Goal: Information Seeking & Learning: Learn about a topic

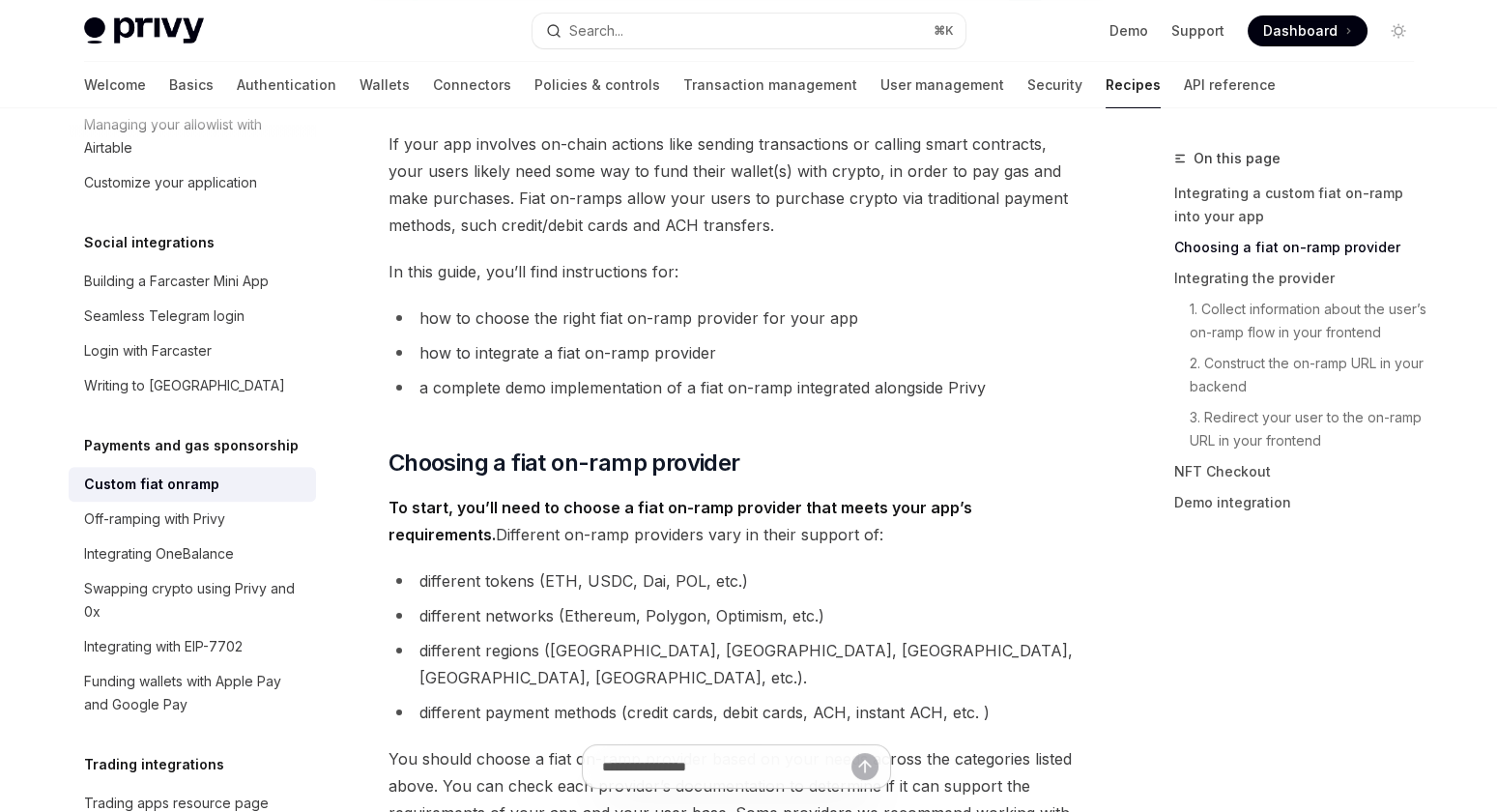
scroll to position [115, 0]
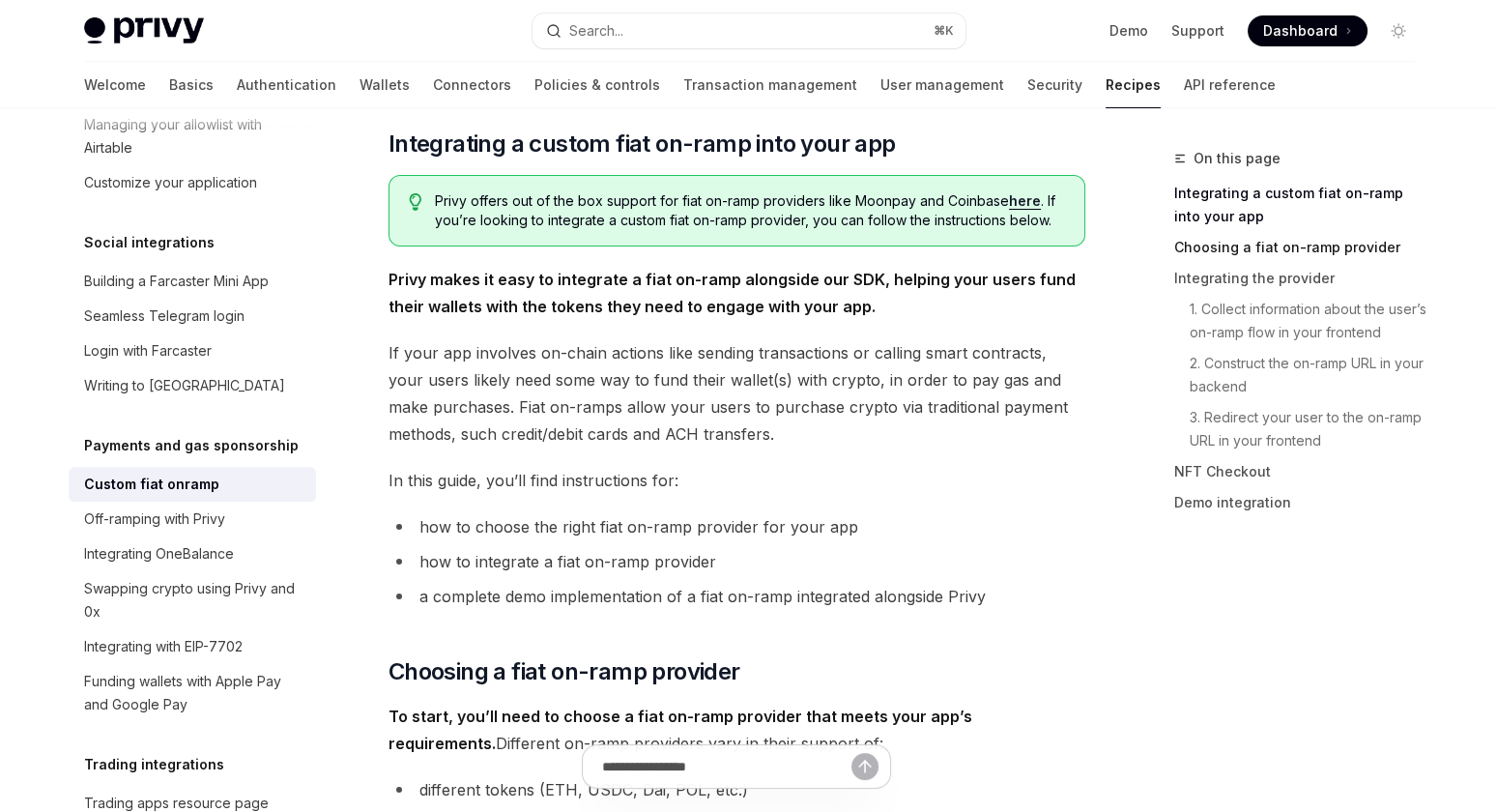
click at [1210, 249] on link "Choosing a fiat on-ramp provider" at bounding box center [1302, 248] width 255 height 31
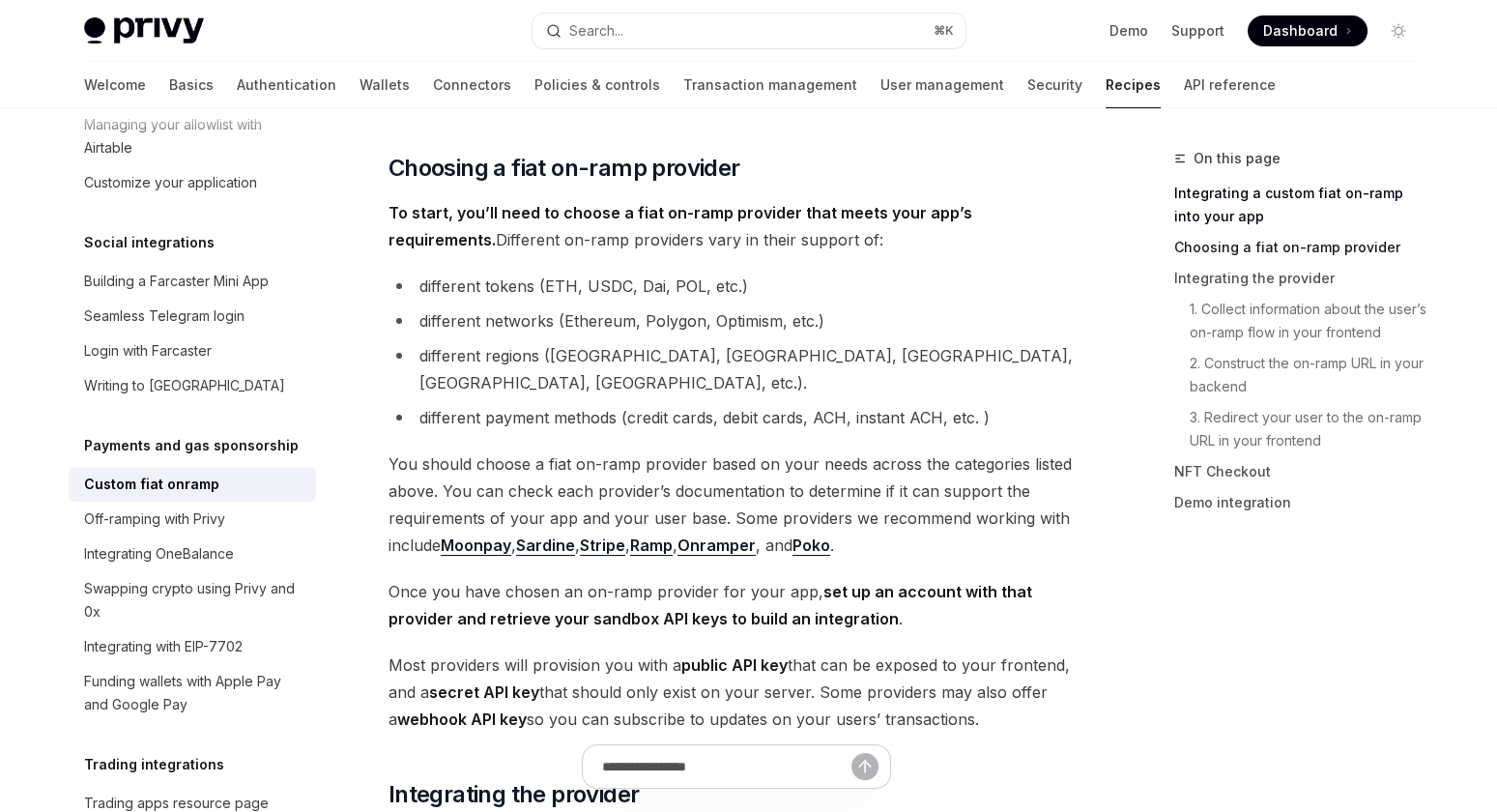
scroll to position [623, 0]
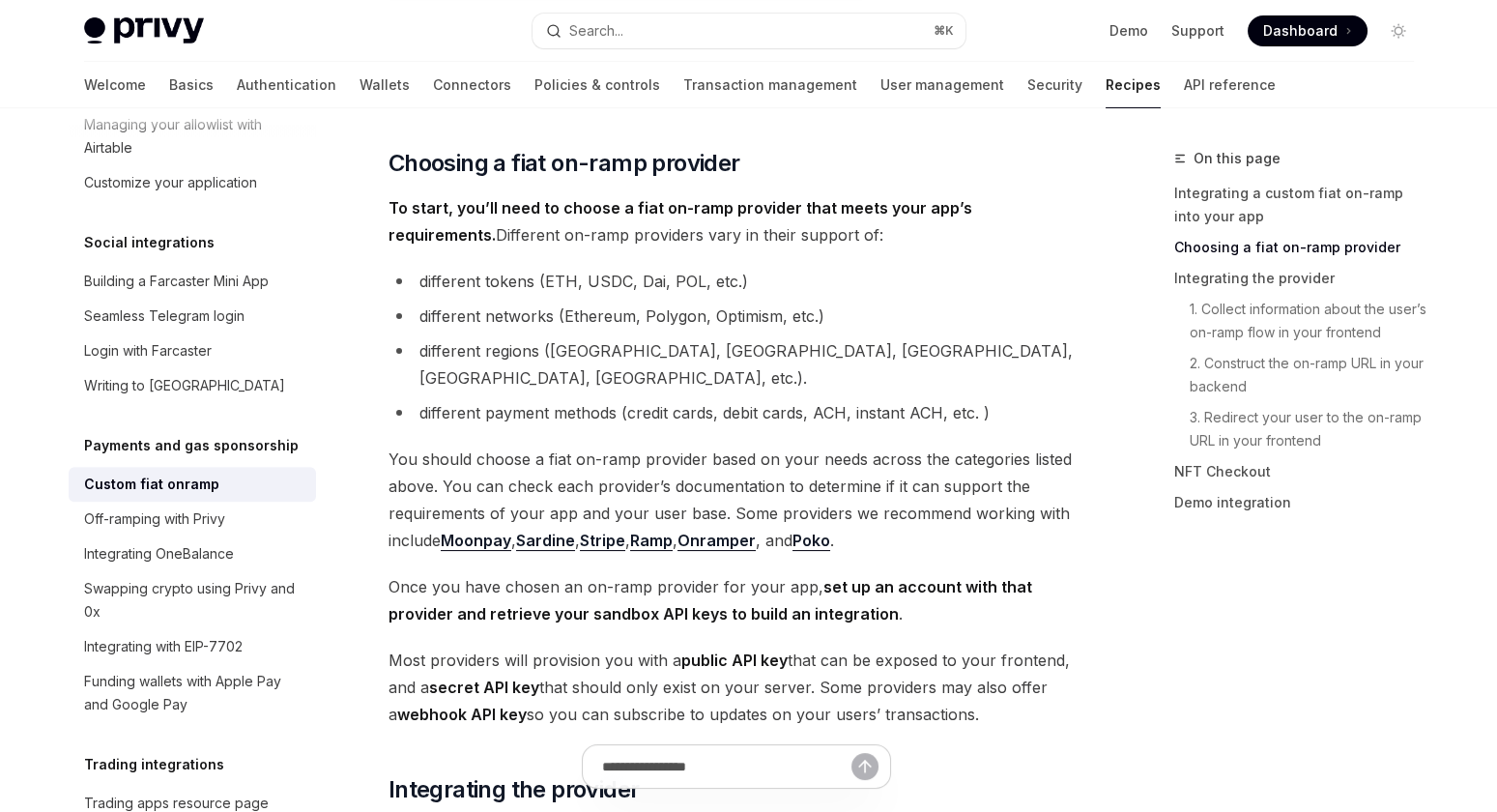
click at [1210, 248] on link "Choosing a fiat on-ramp provider" at bounding box center [1302, 248] width 255 height 31
click at [606, 531] on link "Stripe" at bounding box center [603, 541] width 45 height 21
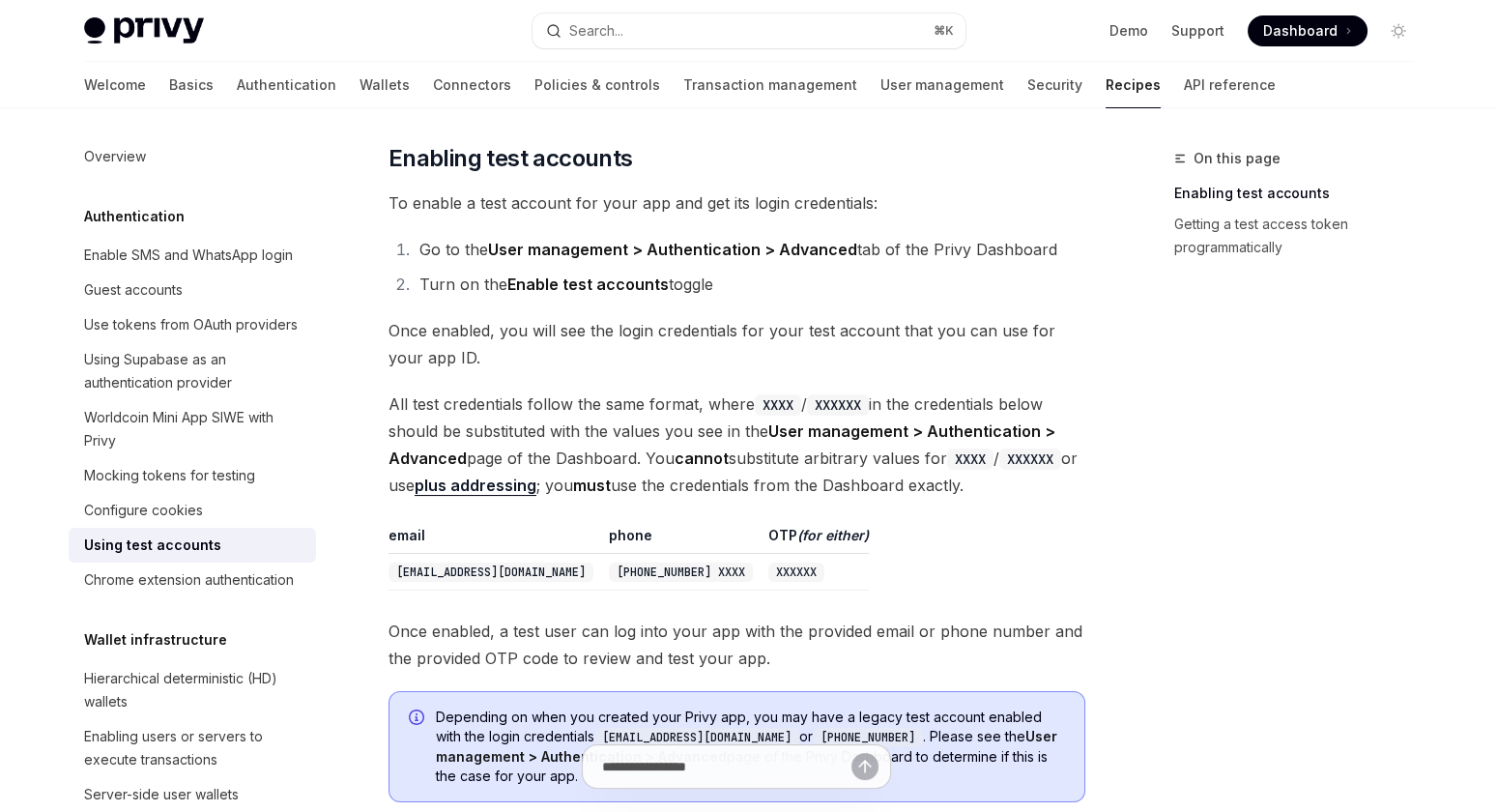
scroll to position [471, 0]
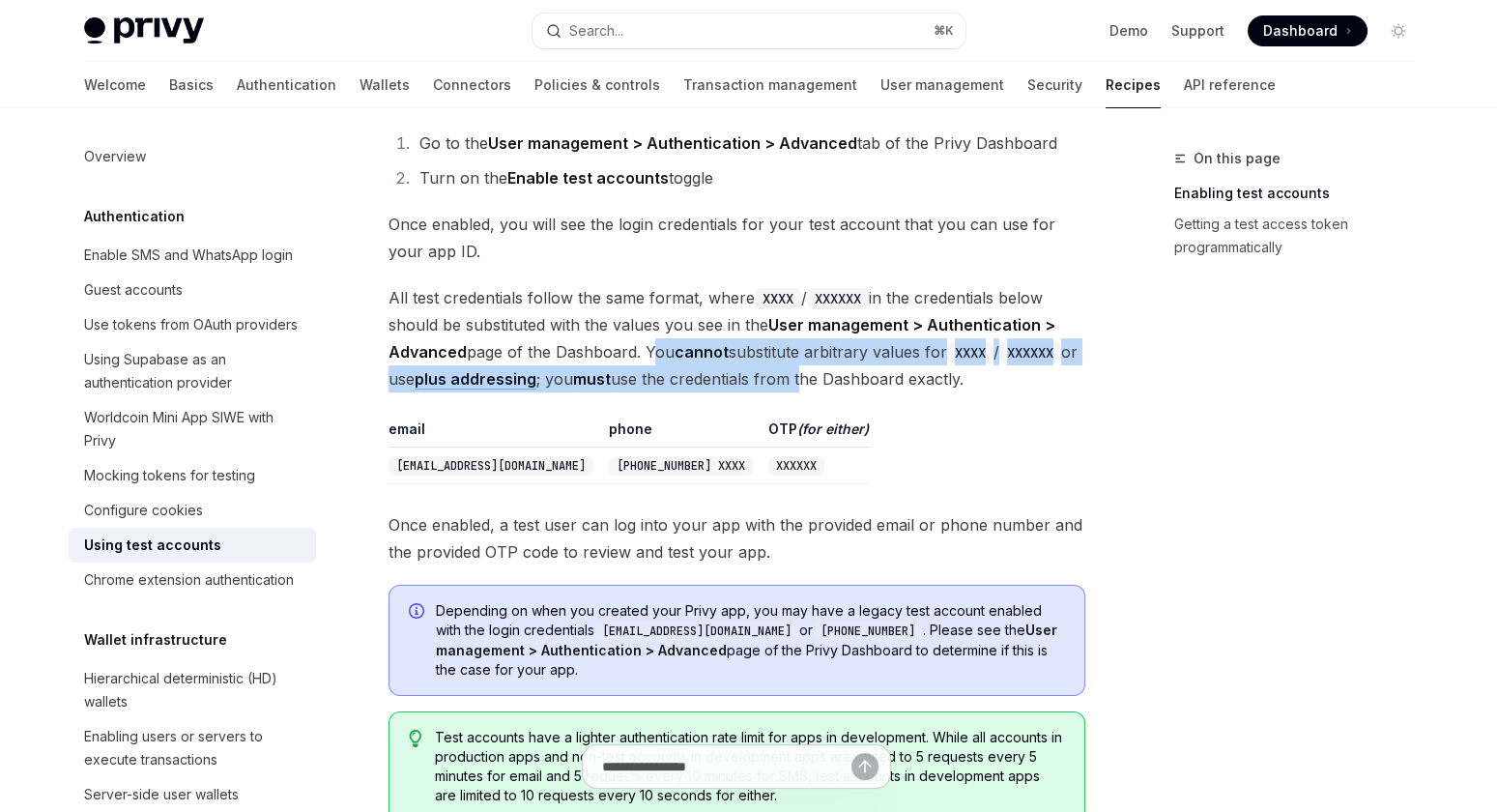
drag, startPoint x: 647, startPoint y: 352, endPoint x: 820, endPoint y: 380, distance: 175.3
click at [820, 380] on span "All test credentials follow the same format, where XXXX / XXXXXX in the credent…" at bounding box center [737, 338] width 697 height 108
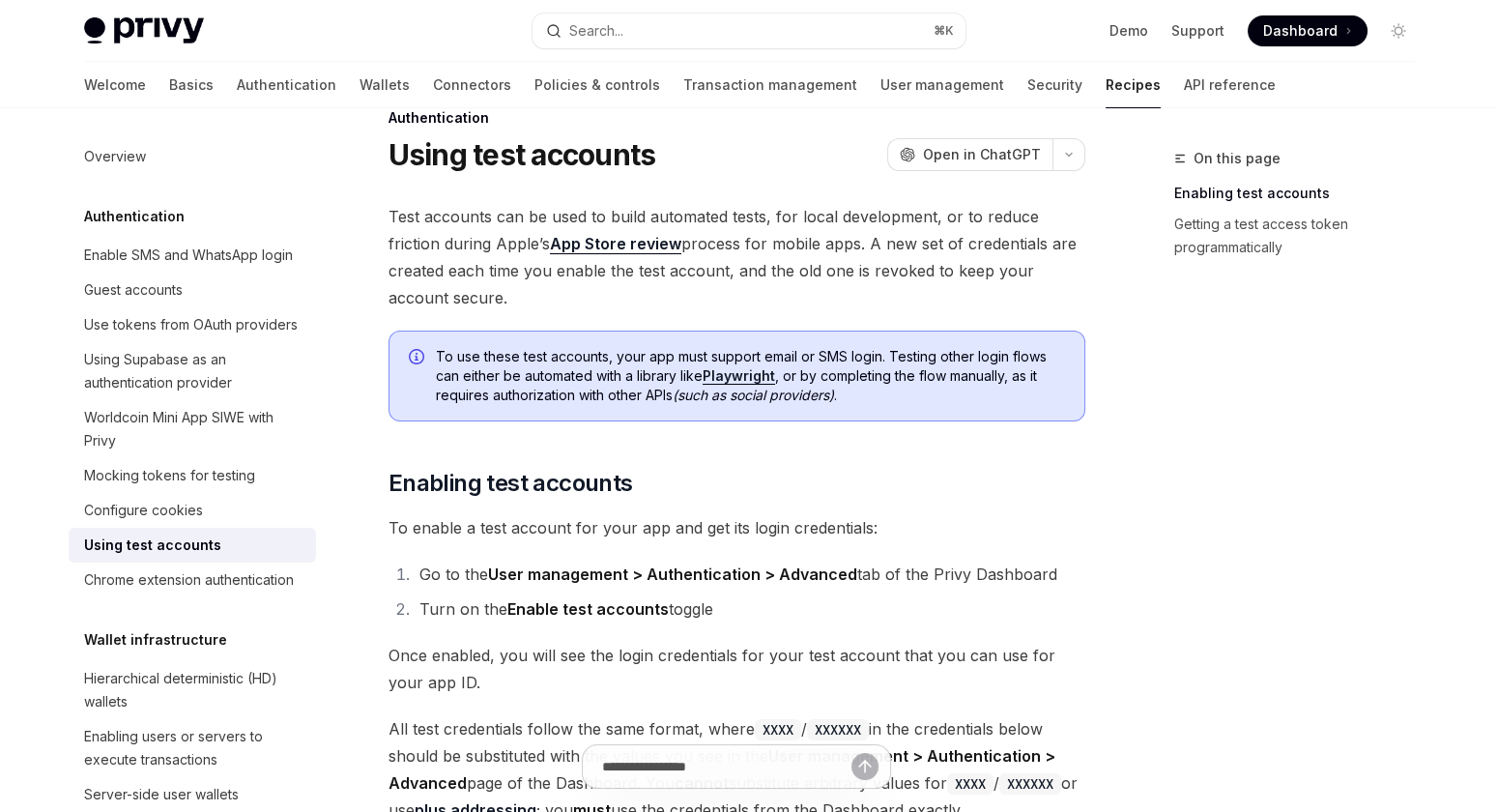
scroll to position [39, 0]
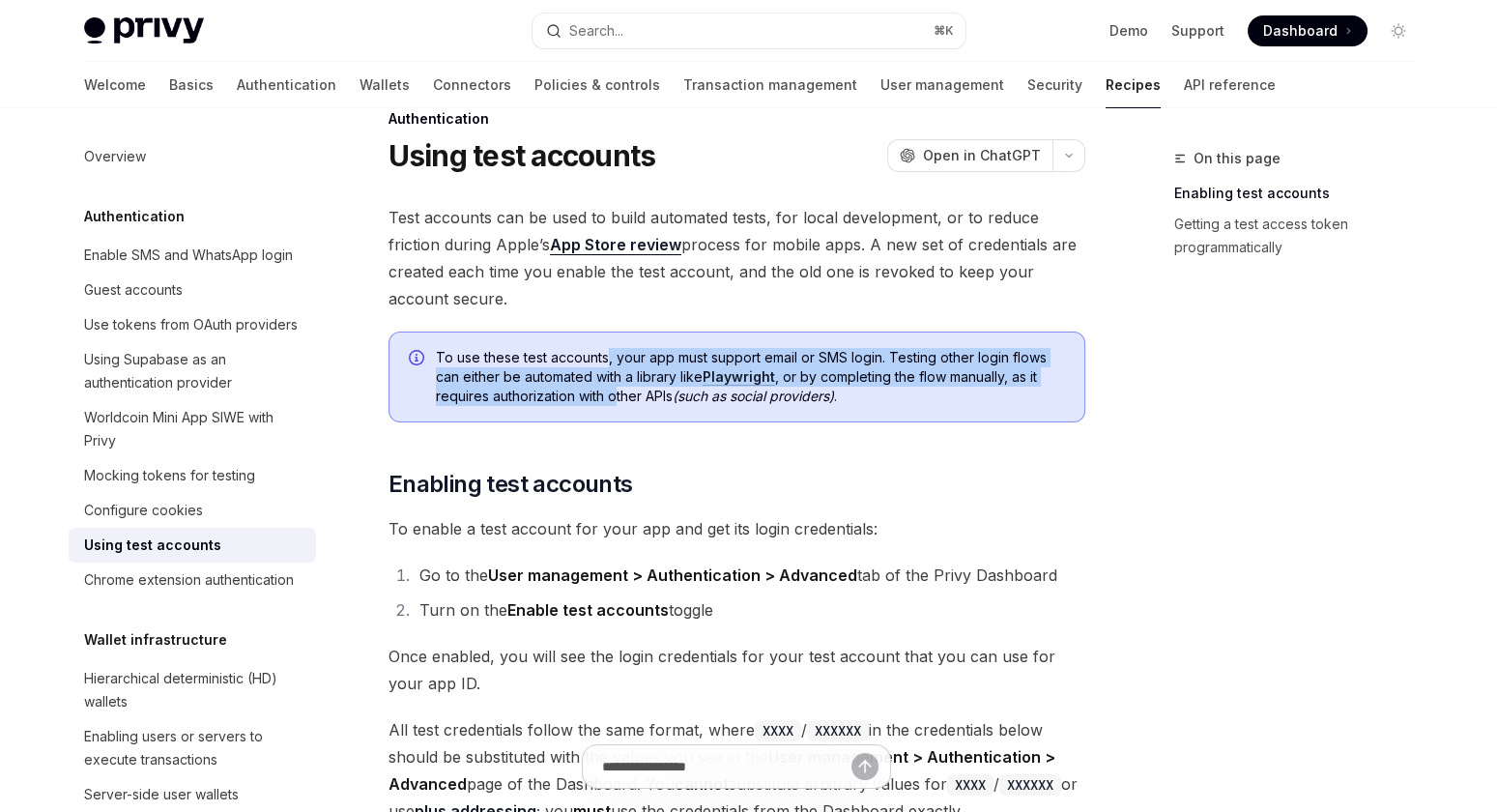
drag, startPoint x: 605, startPoint y: 347, endPoint x: 618, endPoint y: 398, distance: 52.6
click at [618, 398] on span "To use these test accounts, your app must support email or SMS login. Testing o…" at bounding box center [750, 376] width 629 height 58
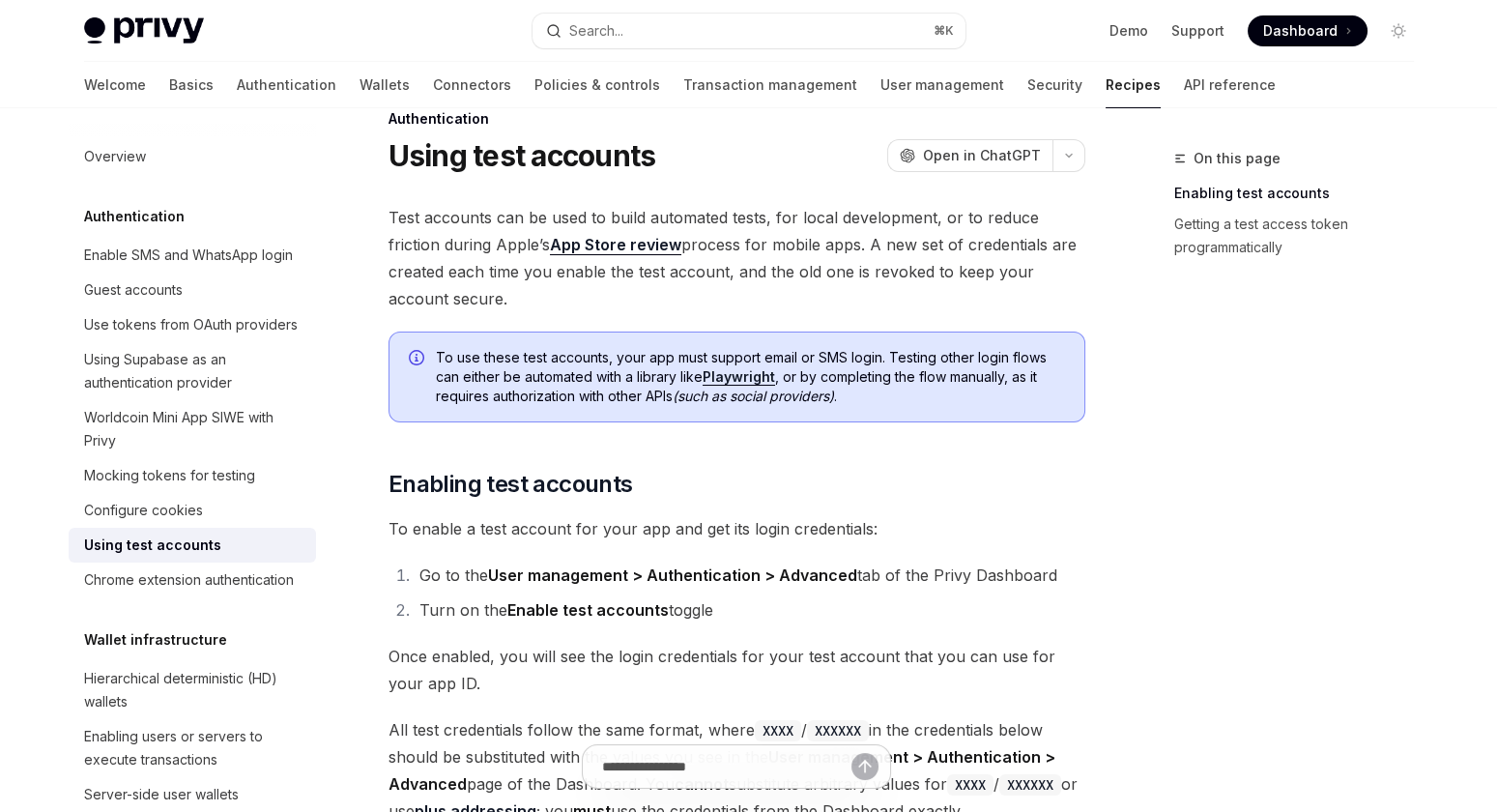
click at [608, 248] on link "App Store review" at bounding box center [615, 245] width 131 height 21
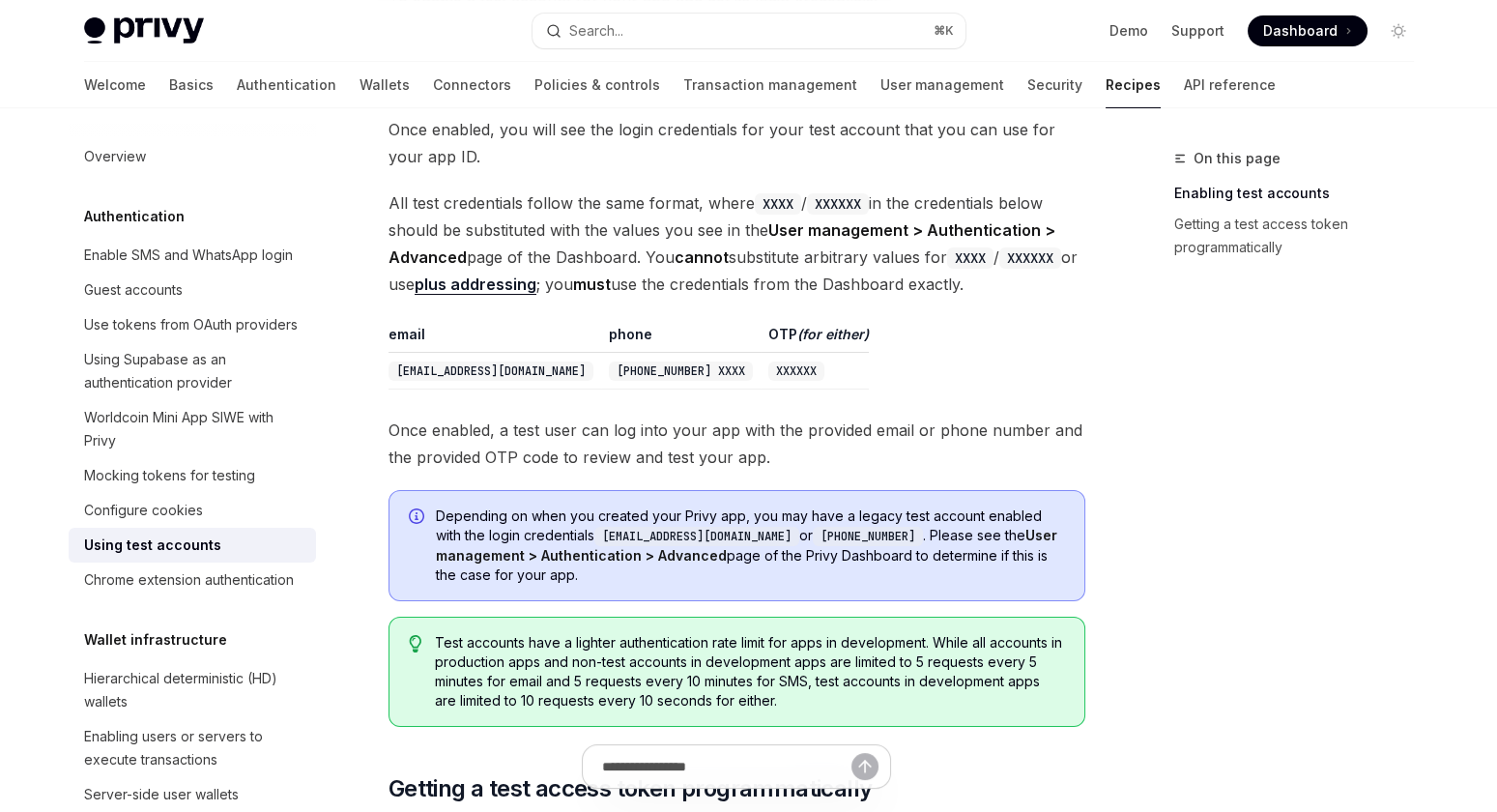
scroll to position [474, 0]
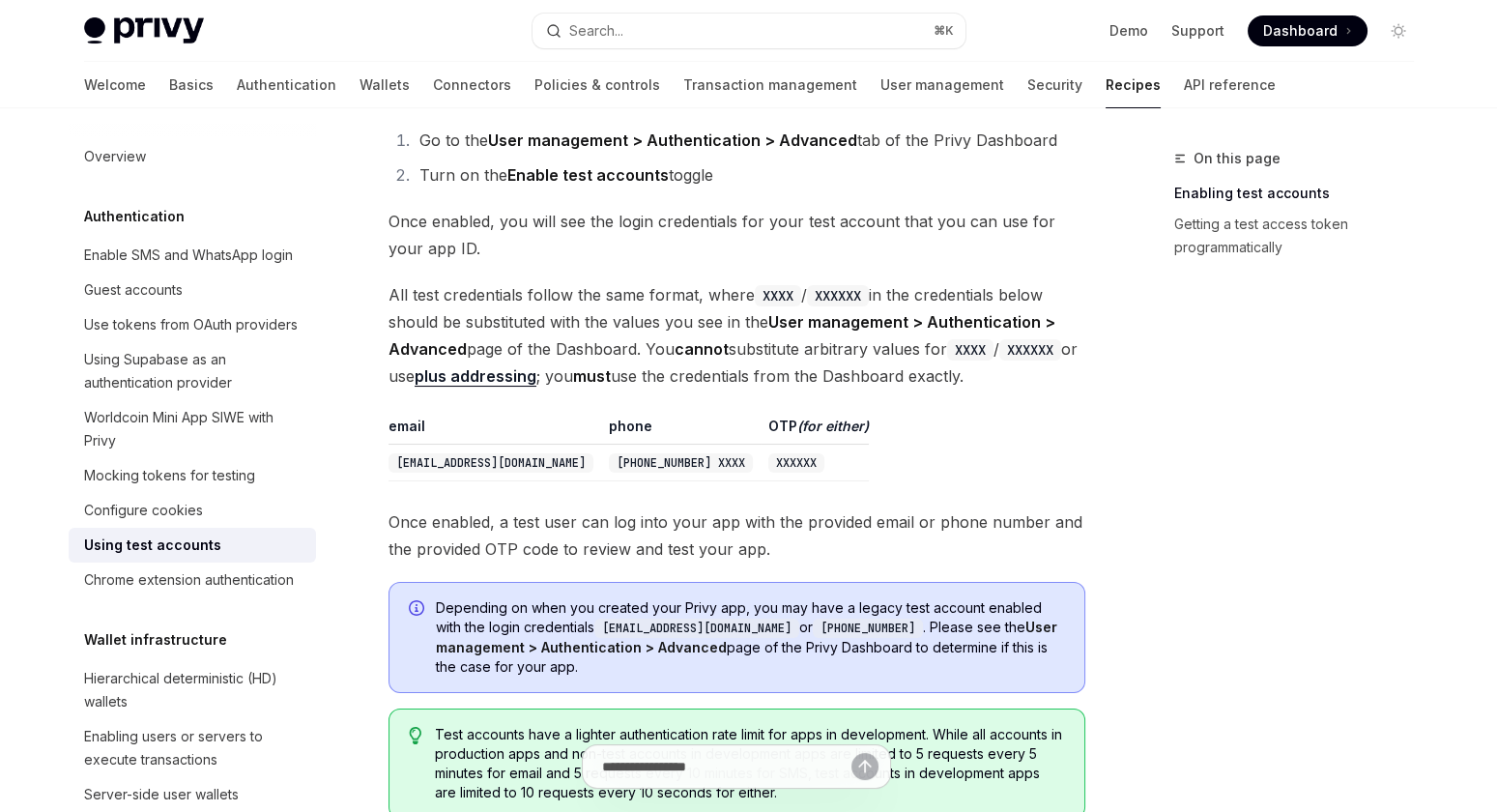
click at [456, 297] on span "All test credentials follow the same format, where XXXX / XXXXXX in the credent…" at bounding box center [737, 335] width 697 height 108
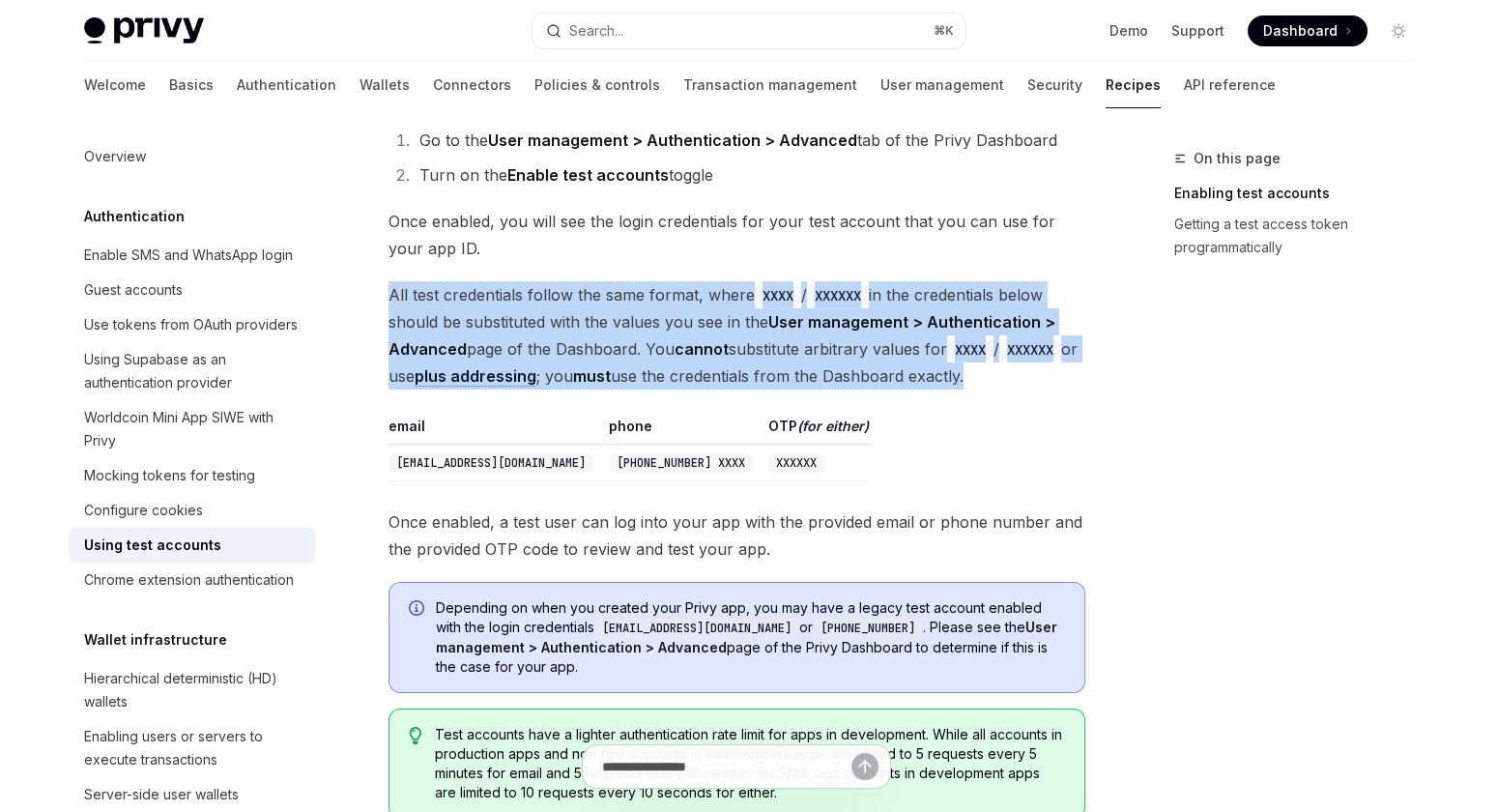
click at [456, 297] on span "All test credentials follow the same format, where XXXX / XXXXXX in the credent…" at bounding box center [737, 335] width 697 height 108
click at [478, 310] on span "All test credentials follow the same format, where XXXX / XXXXXX in the credent…" at bounding box center [737, 335] width 697 height 108
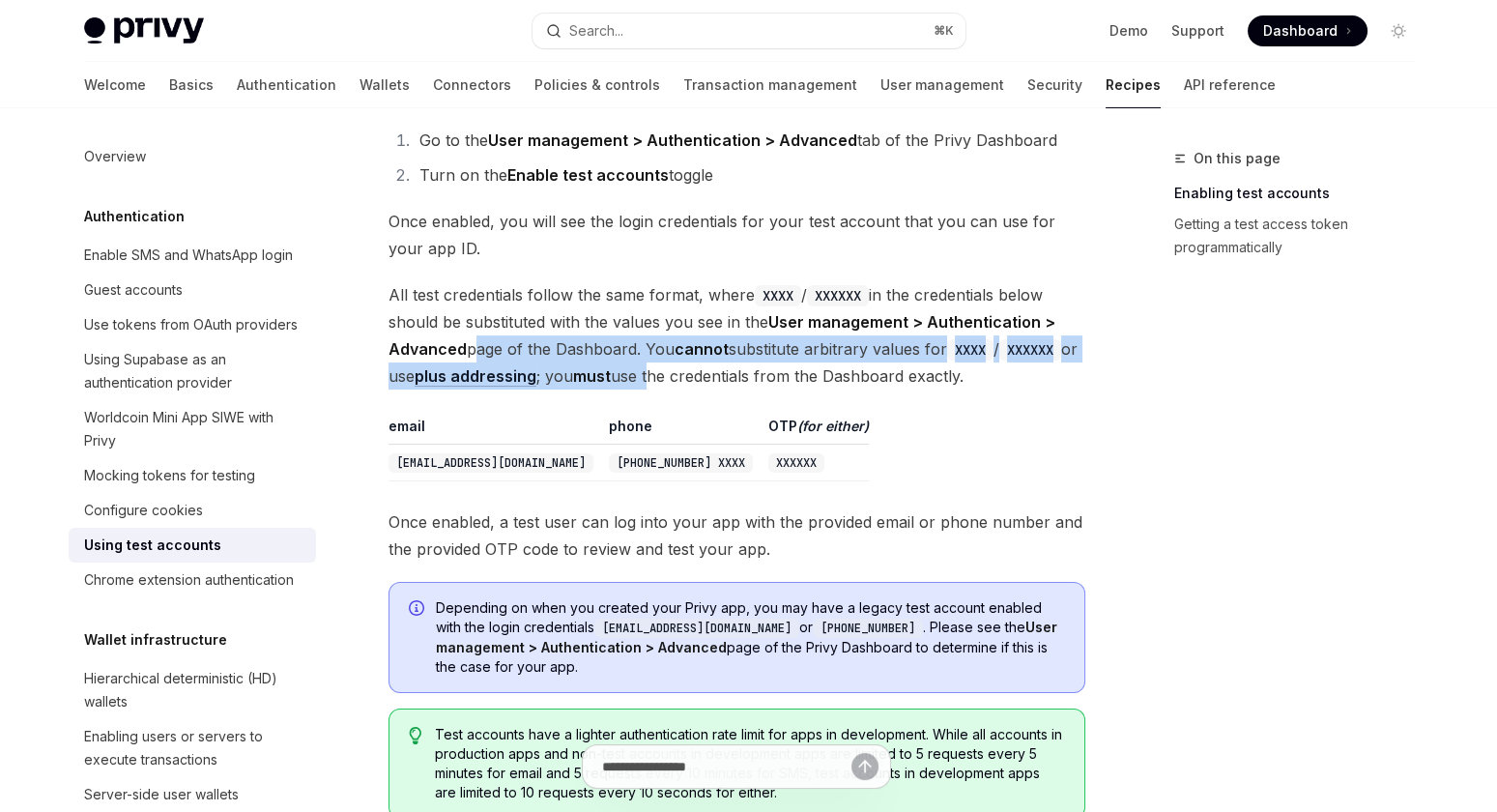
drag, startPoint x: 470, startPoint y: 344, endPoint x: 670, endPoint y: 369, distance: 201.6
click at [670, 370] on span "All test credentials follow the same format, where XXXX / XXXXXX in the credent…" at bounding box center [737, 335] width 697 height 108
click at [670, 369] on span "All test credentials follow the same format, where XXXX / XXXXXX in the credent…" at bounding box center [737, 335] width 697 height 108
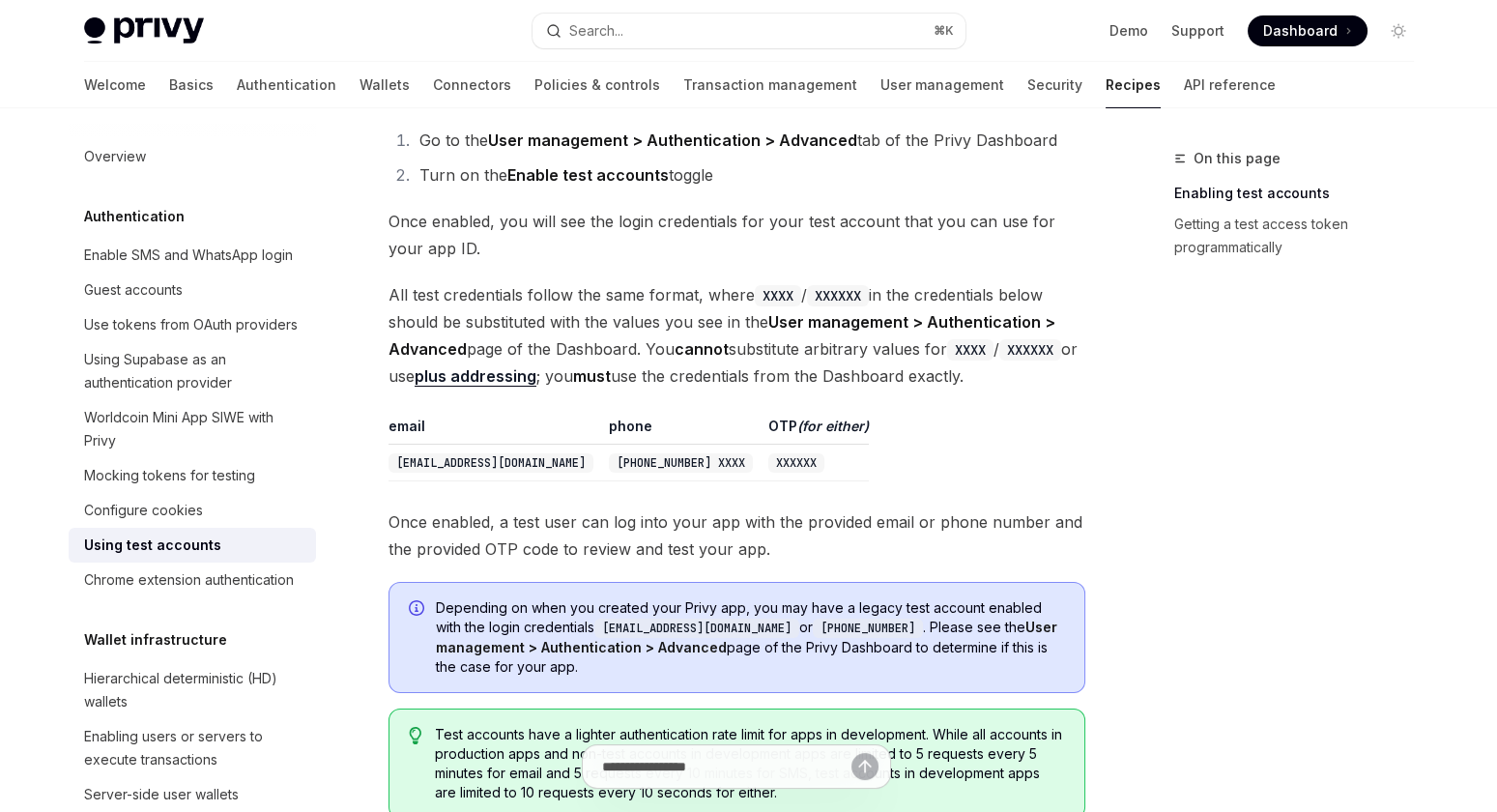
click at [703, 372] on span "All test credentials follow the same format, where XXXX / XXXXXX in the credent…" at bounding box center [737, 335] width 697 height 108
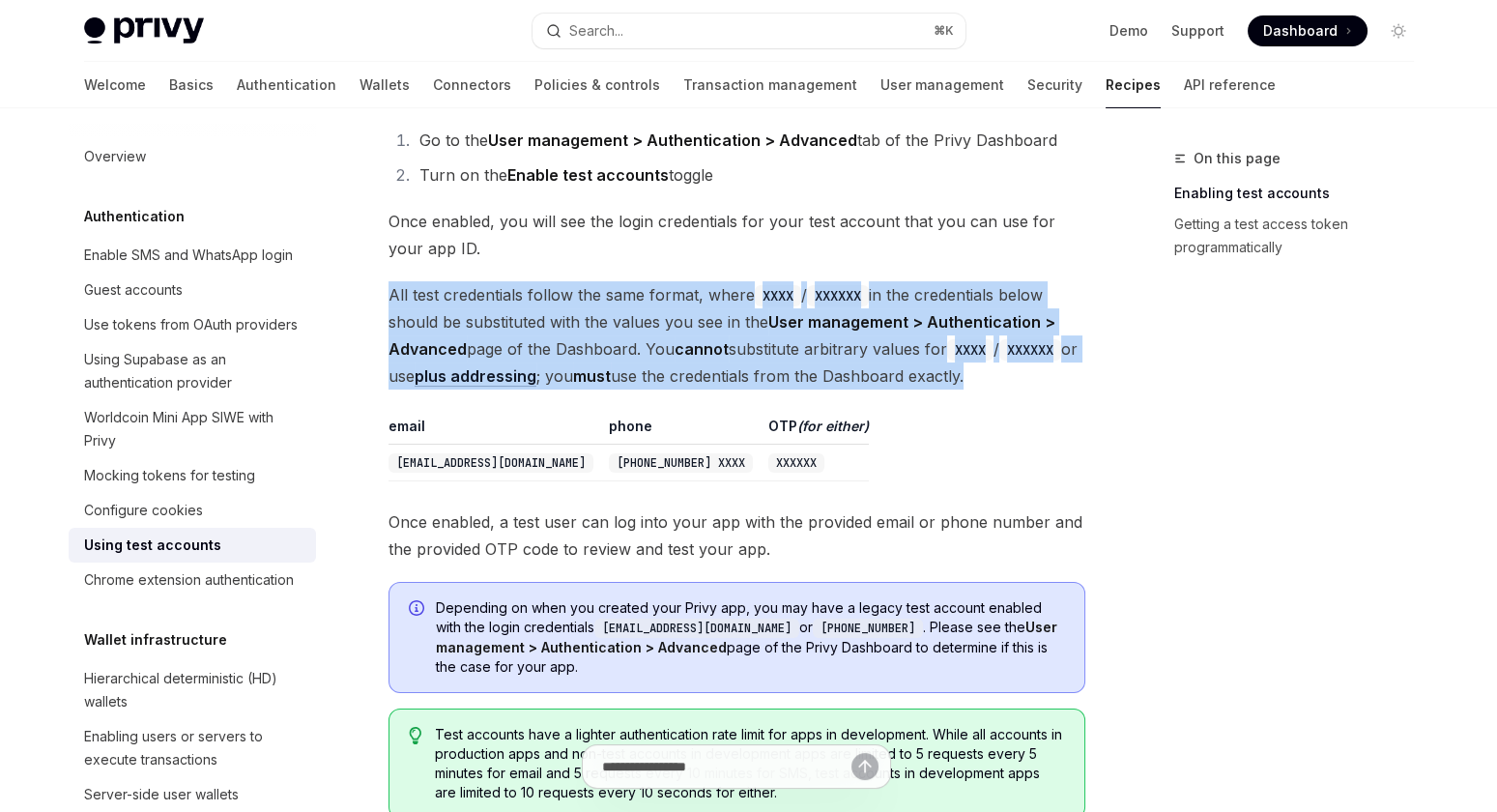
click at [703, 372] on span "All test credentials follow the same format, where XXXX / XXXXXX in the credent…" at bounding box center [737, 335] width 697 height 108
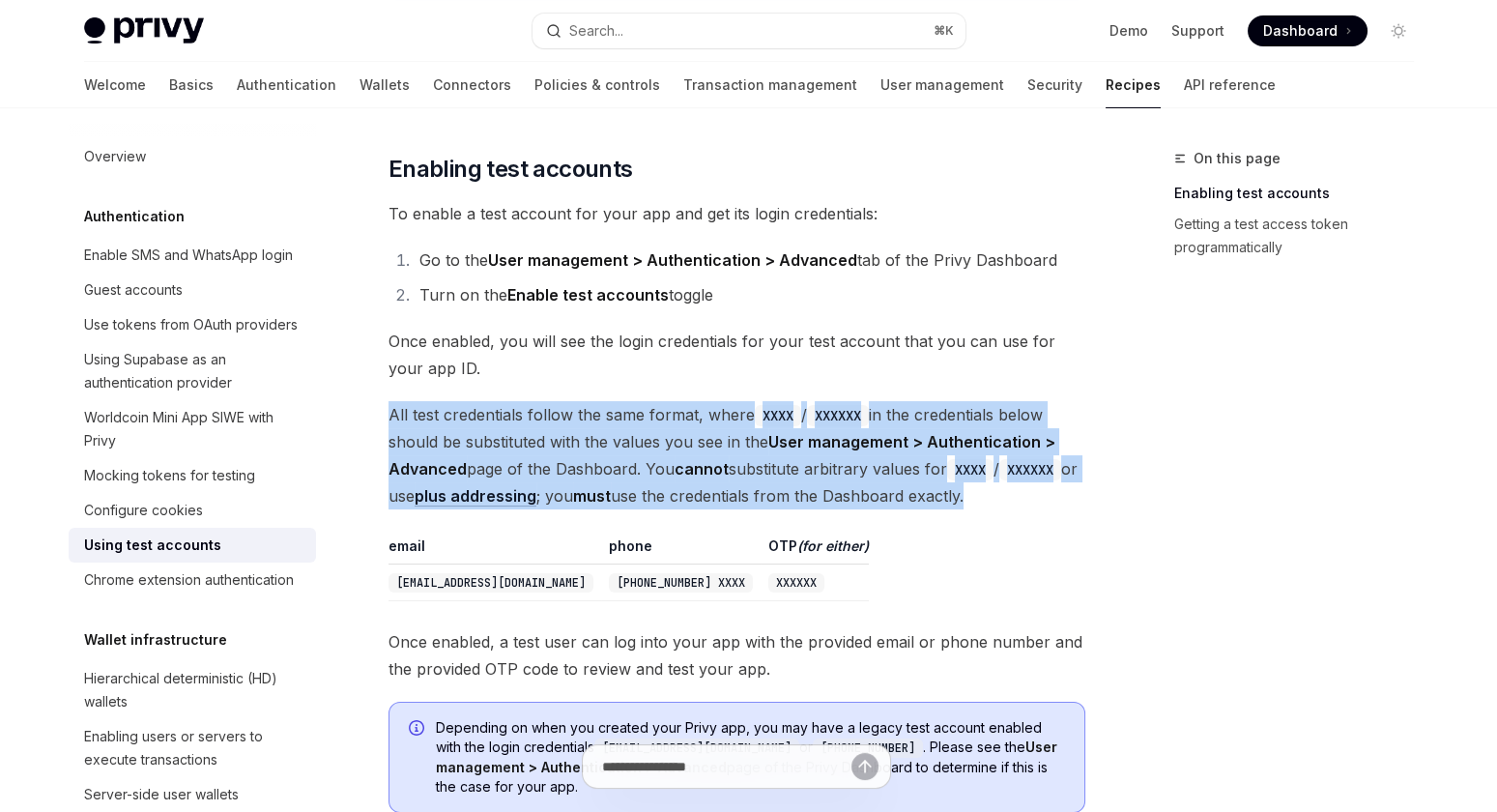
scroll to position [352, 0]
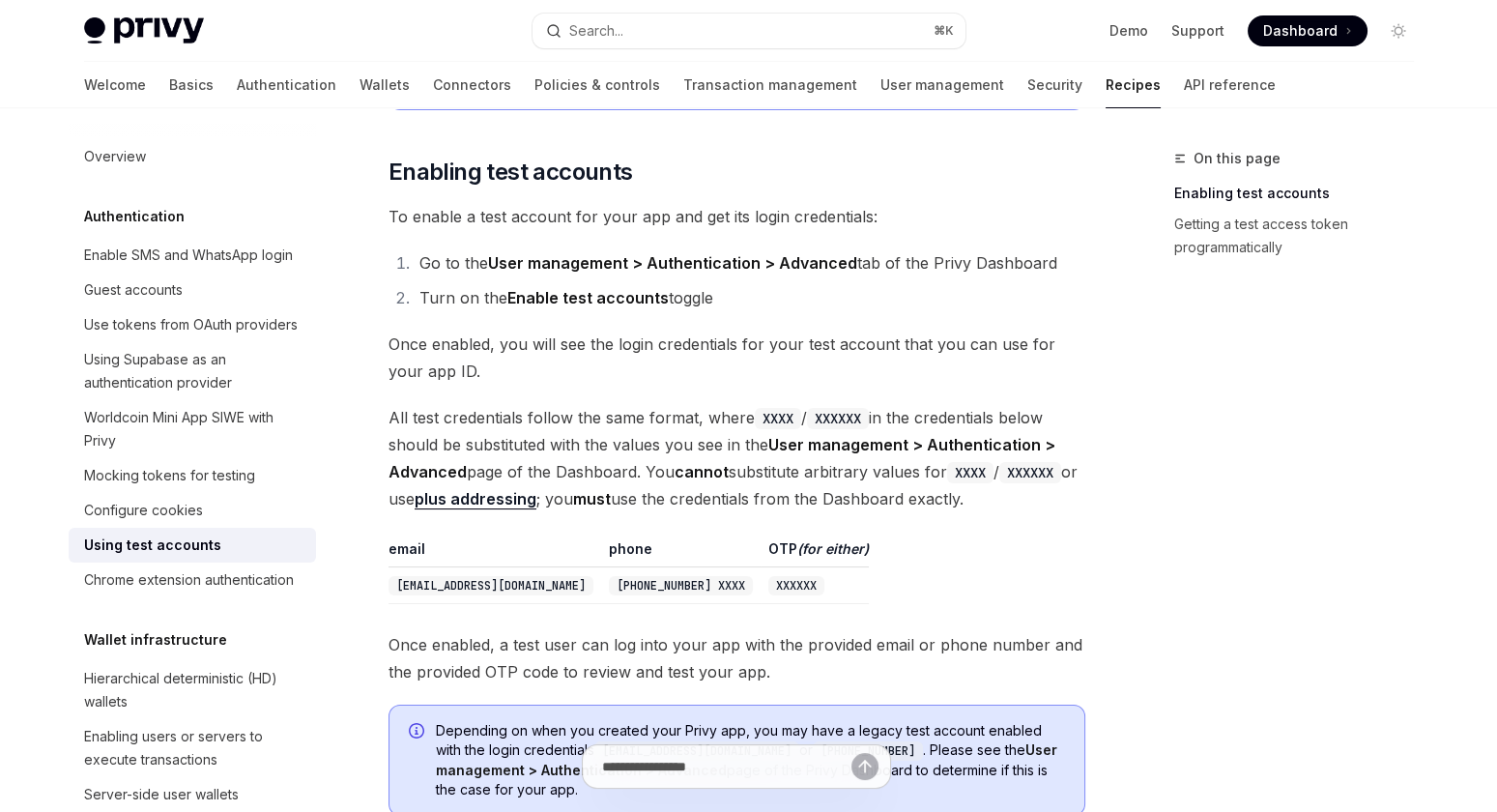
click at [707, 265] on strong "User management > Authentication > Advanced" at bounding box center [672, 263] width 369 height 20
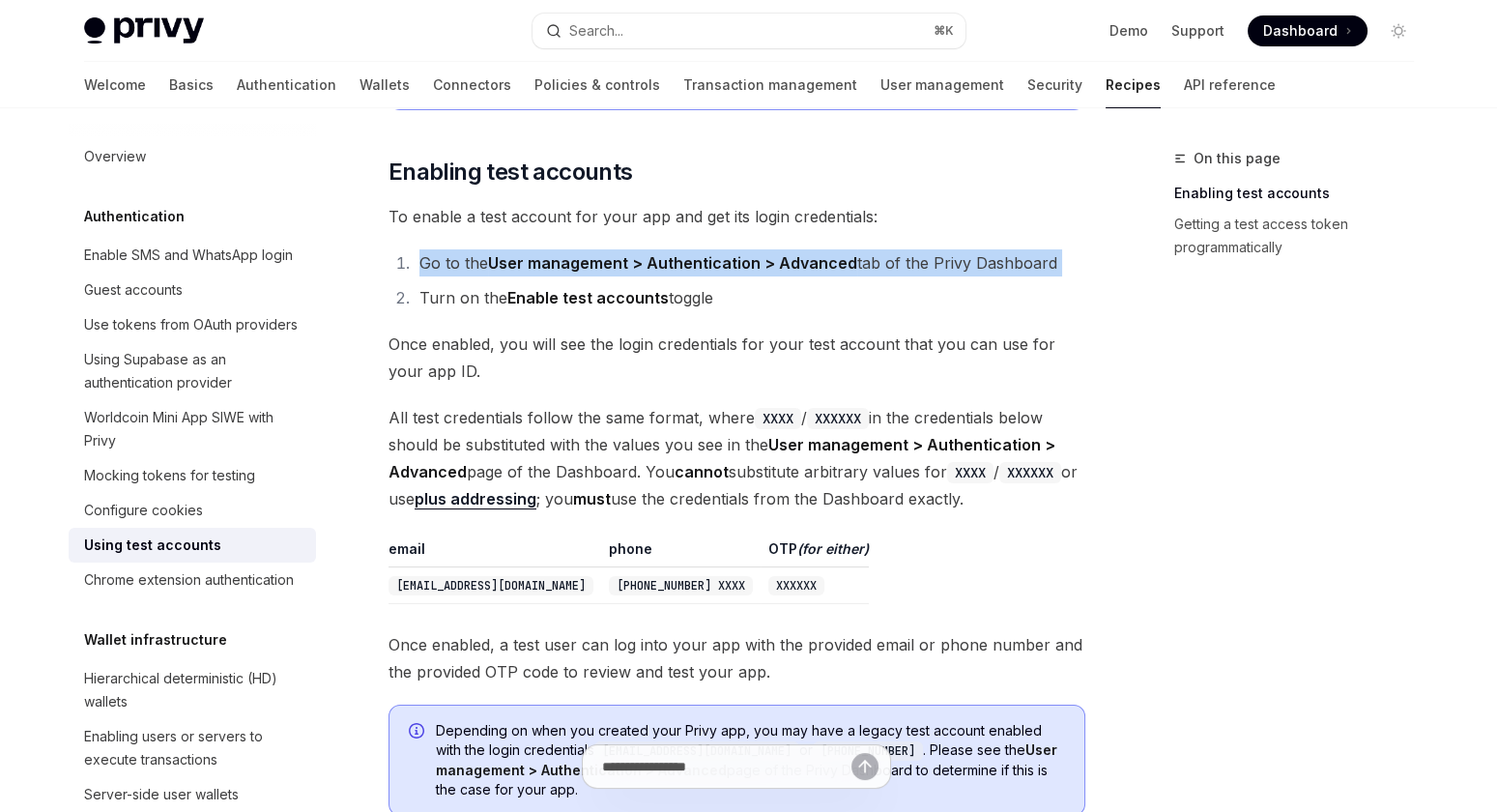
click at [707, 265] on strong "User management > Authentication > Advanced" at bounding box center [672, 263] width 369 height 20
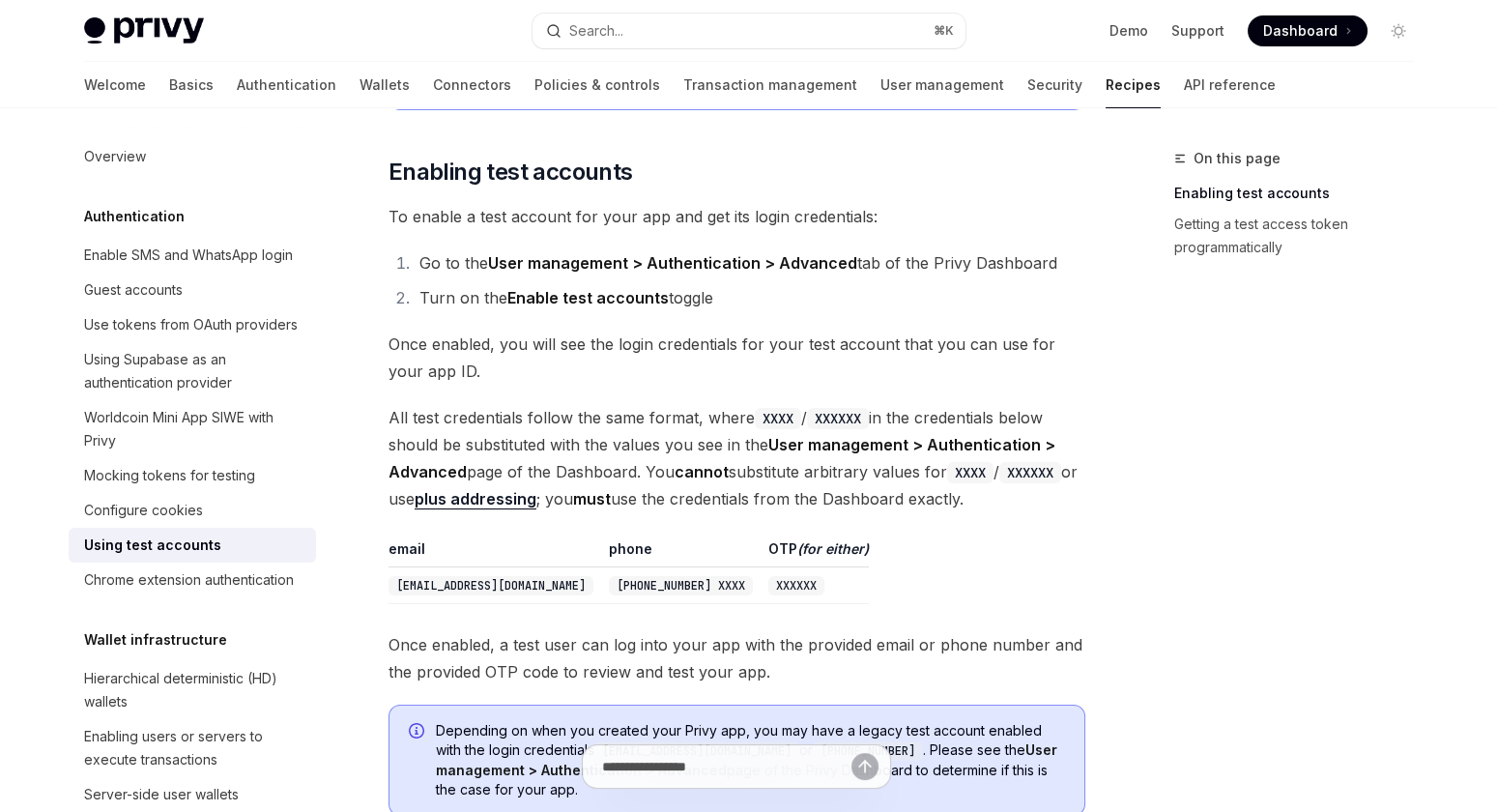
click at [698, 294] on li "Turn on the Enable test accounts toggle" at bounding box center [749, 298] width 672 height 27
click at [689, 349] on span "Once enabled, you will see the login credentials for your test account that you…" at bounding box center [737, 357] width 697 height 54
drag, startPoint x: 687, startPoint y: 368, endPoint x: 502, endPoint y: 373, distance: 185.1
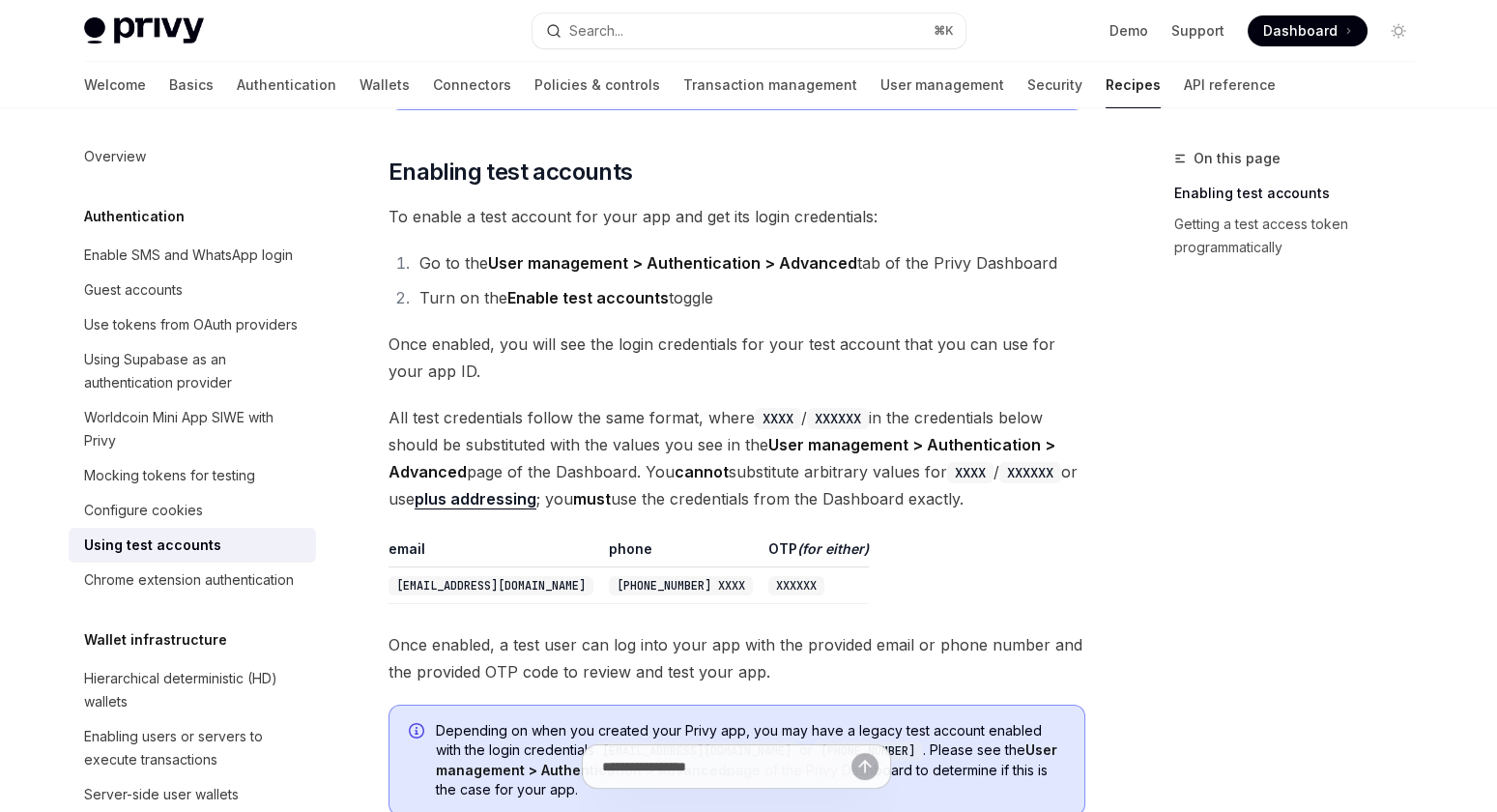
click at [502, 373] on span "Once enabled, you will see the login credentials for your test account that you…" at bounding box center [737, 357] width 697 height 54
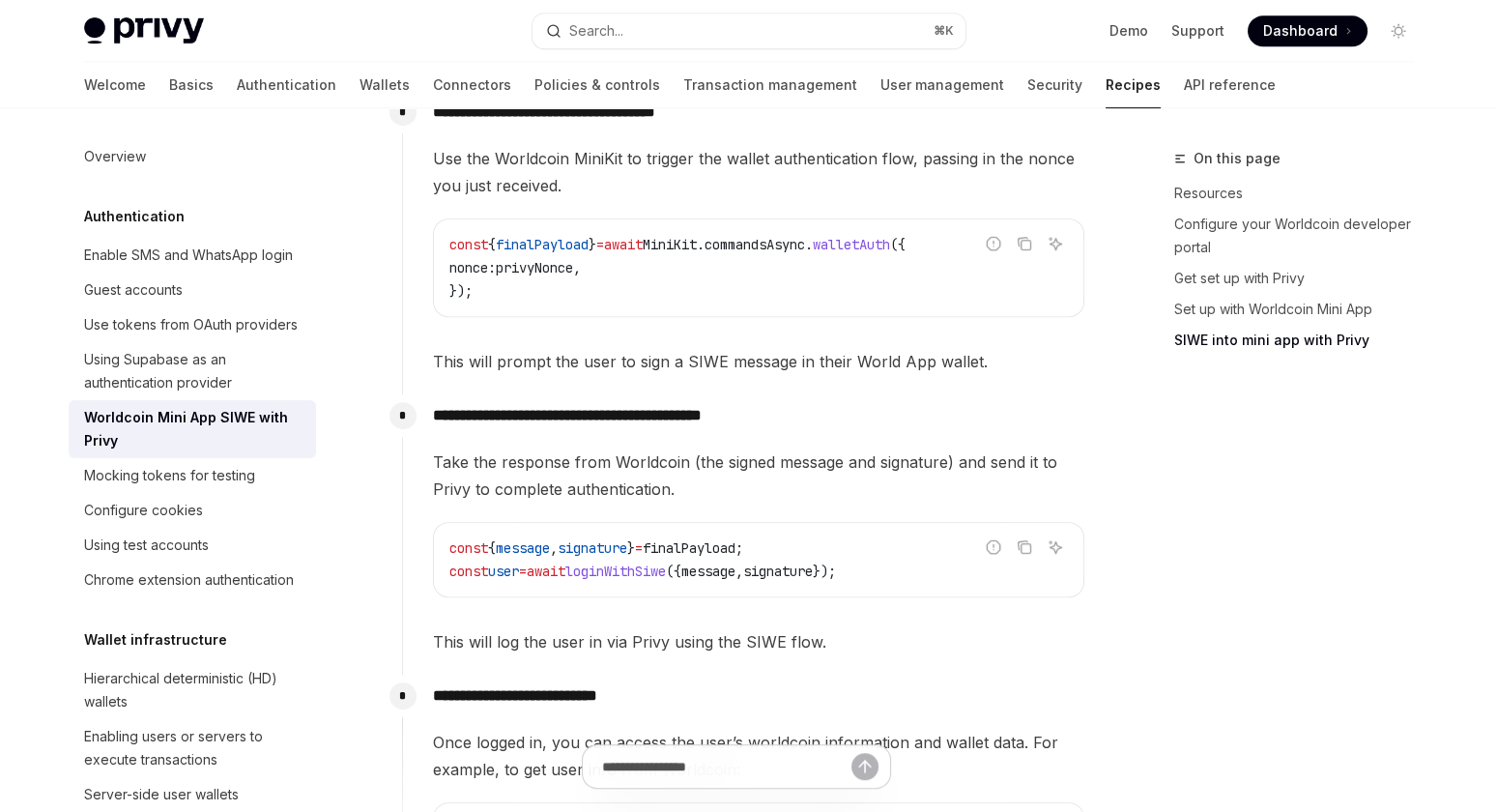
scroll to position [2478, 0]
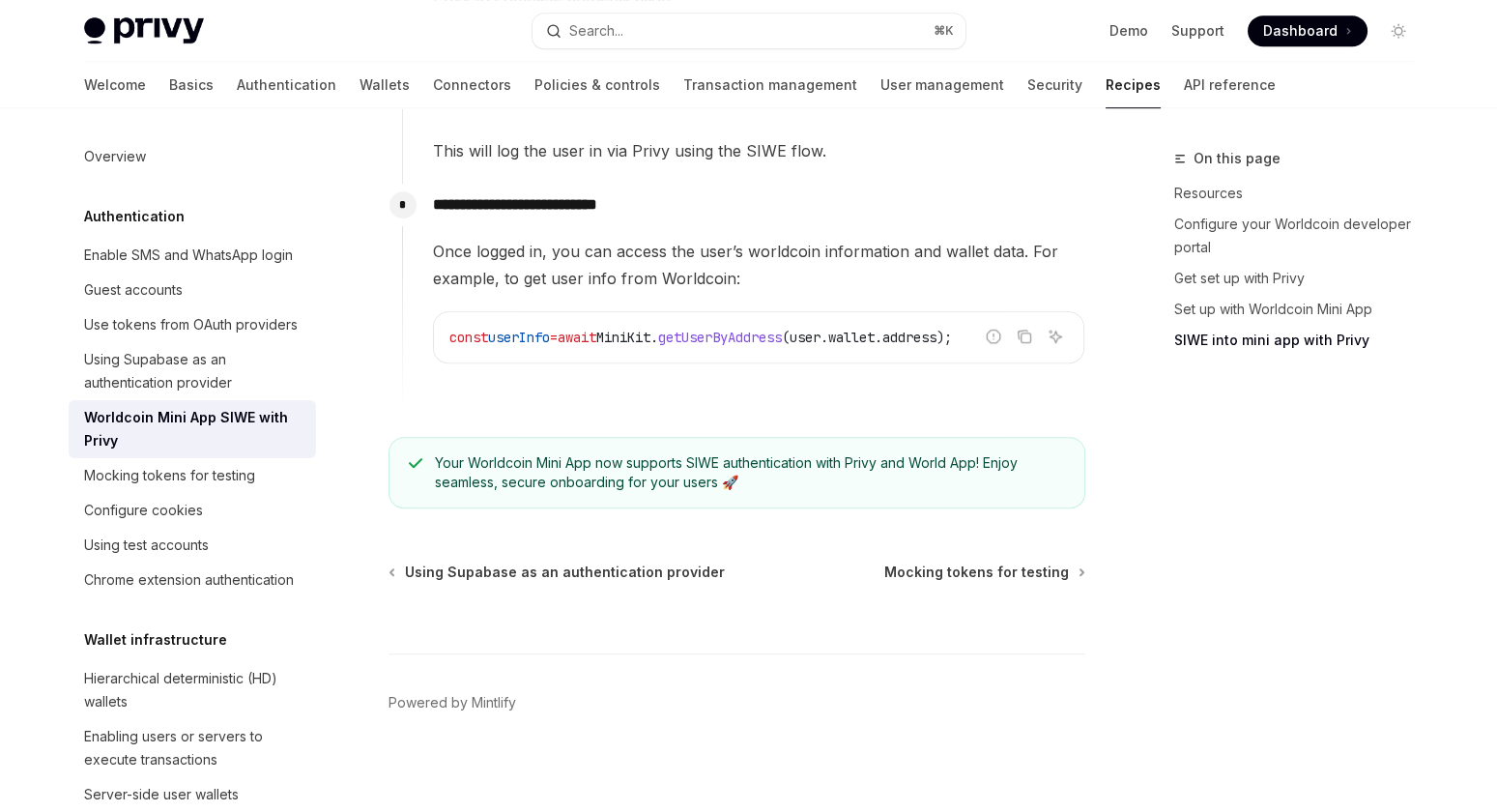
click at [631, 251] on span "Once logged in, you can access the user’s worldcoin information and wallet data…" at bounding box center [758, 264] width 652 height 54
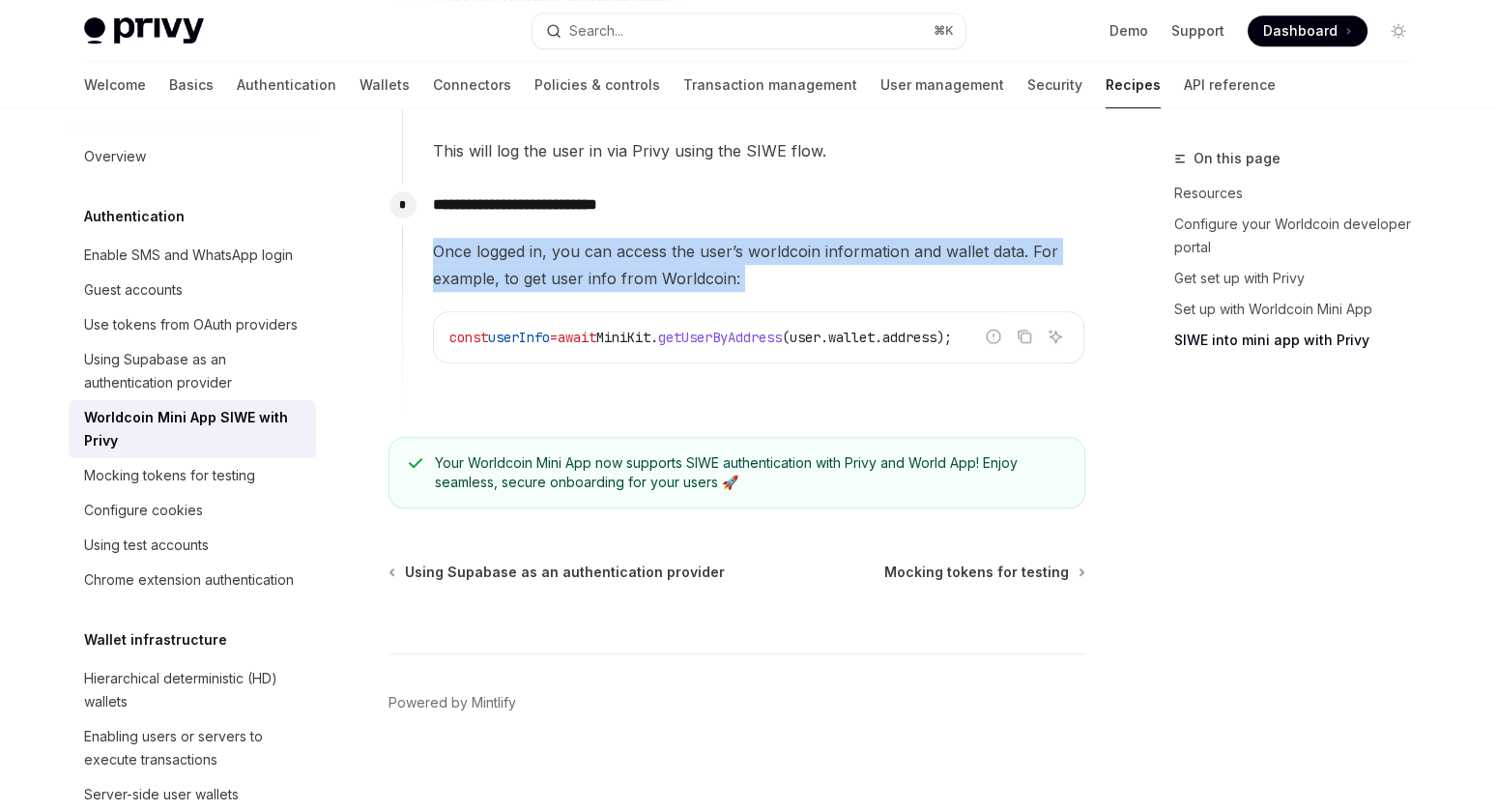
click at [631, 251] on span "Once logged in, you can access the user’s worldcoin information and wallet data…" at bounding box center [758, 264] width 652 height 54
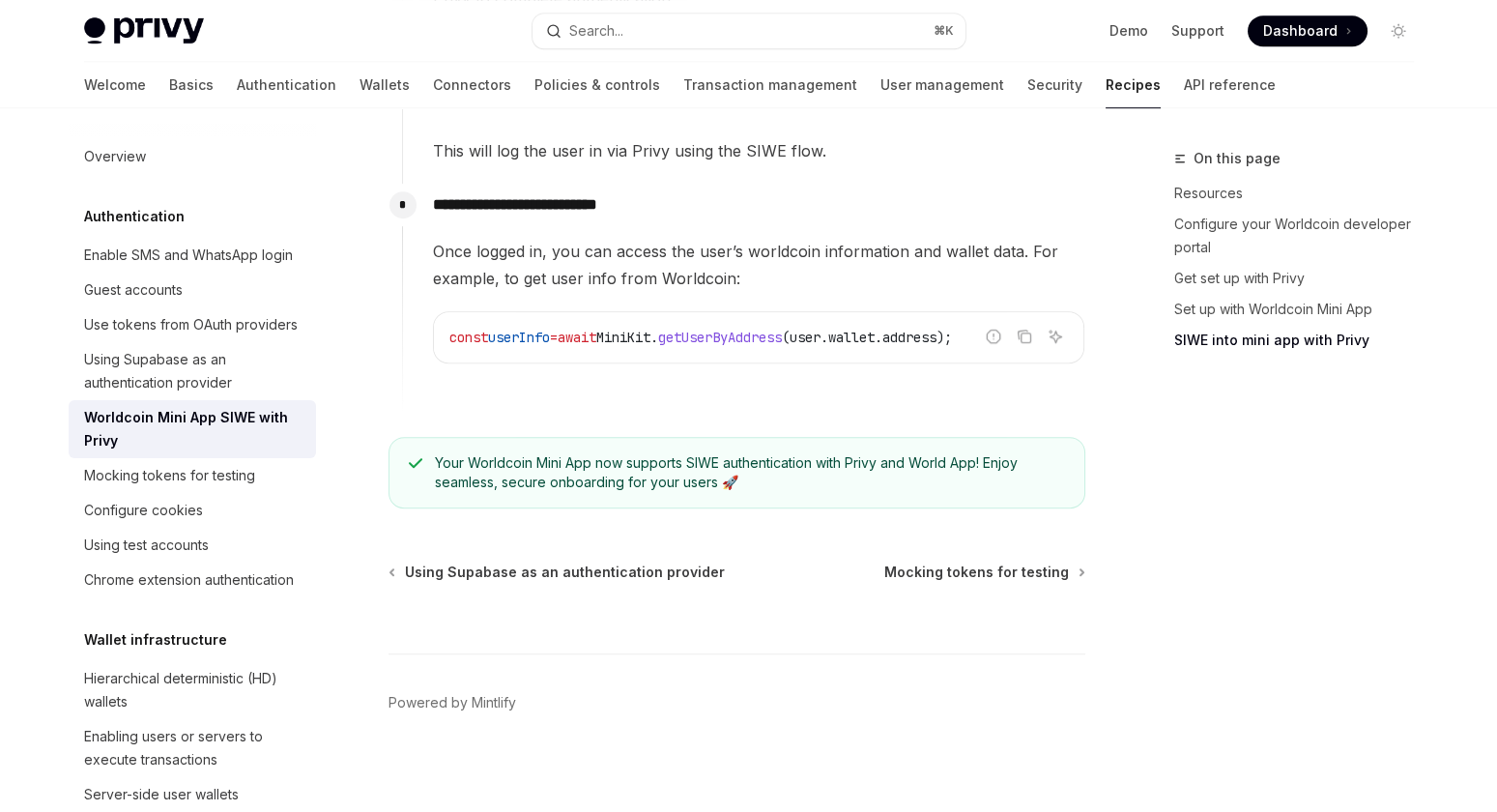
click at [620, 468] on span "Your Worldcoin Mini App now supports SIWE authentication with Privy and World A…" at bounding box center [749, 472] width 629 height 38
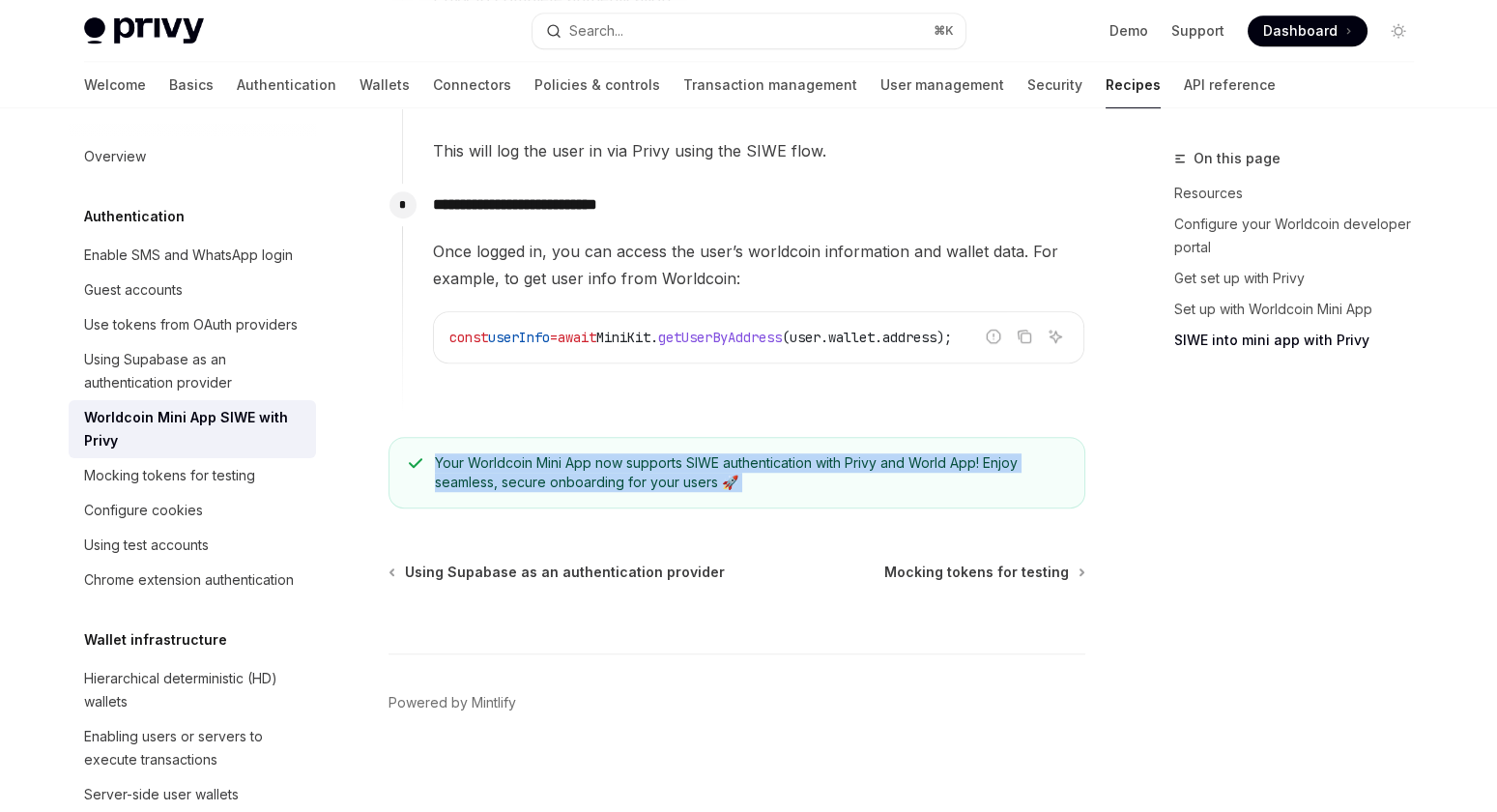
click at [620, 468] on span "Your Worldcoin Mini App now supports SIWE authentication with Privy and World A…" at bounding box center [749, 472] width 629 height 38
click at [763, 473] on span "Your Worldcoin Mini App now supports SIWE authentication with Privy and World A…" at bounding box center [749, 472] width 629 height 38
drag, startPoint x: 797, startPoint y: 475, endPoint x: 703, endPoint y: 459, distance: 95.4
click at [703, 459] on span "Your Worldcoin Mini App now supports SIWE authentication with Privy and World A…" at bounding box center [749, 472] width 629 height 38
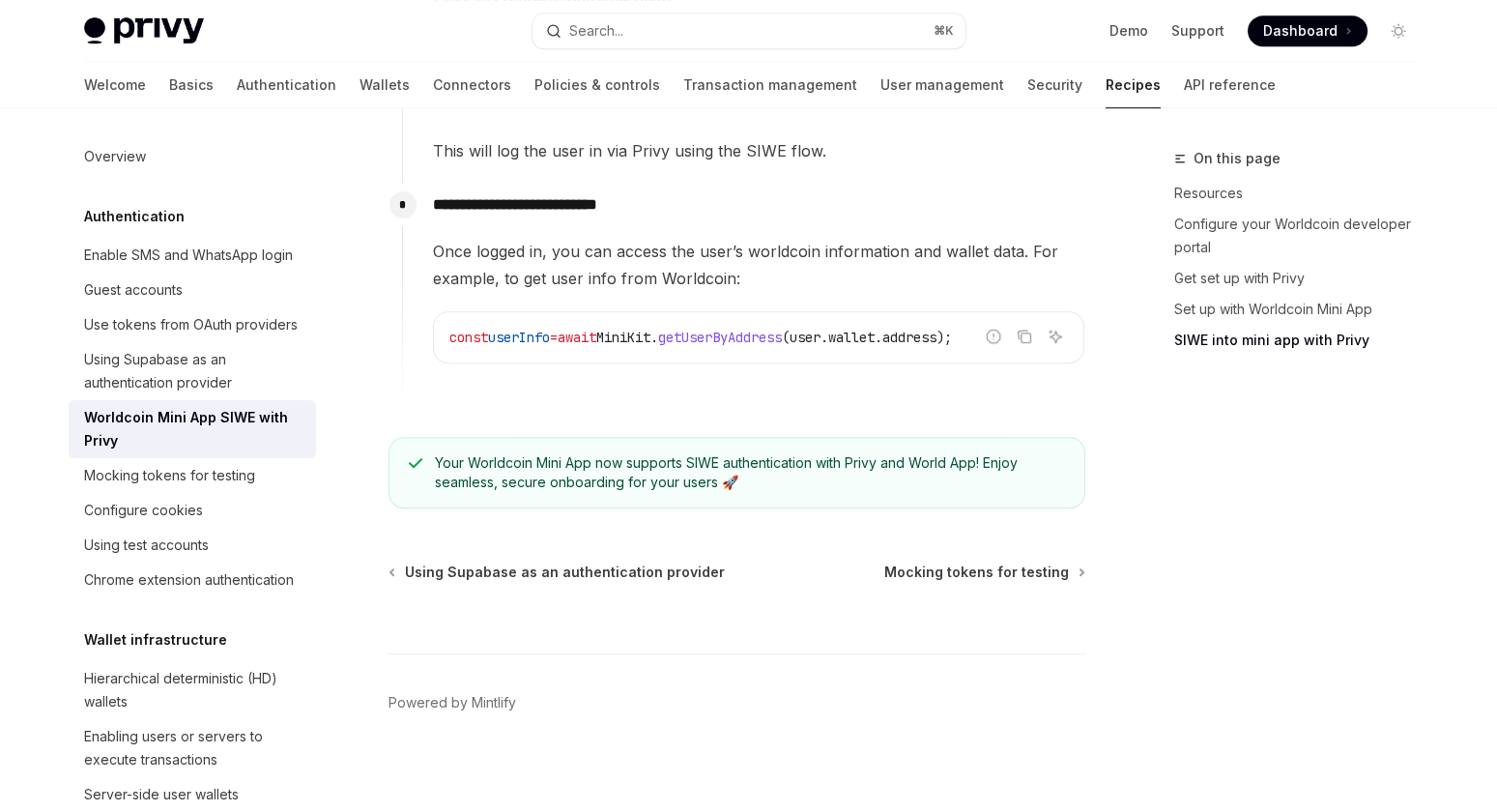
click at [1227, 338] on link "SIWE into mini app with Privy" at bounding box center [1302, 340] width 255 height 31
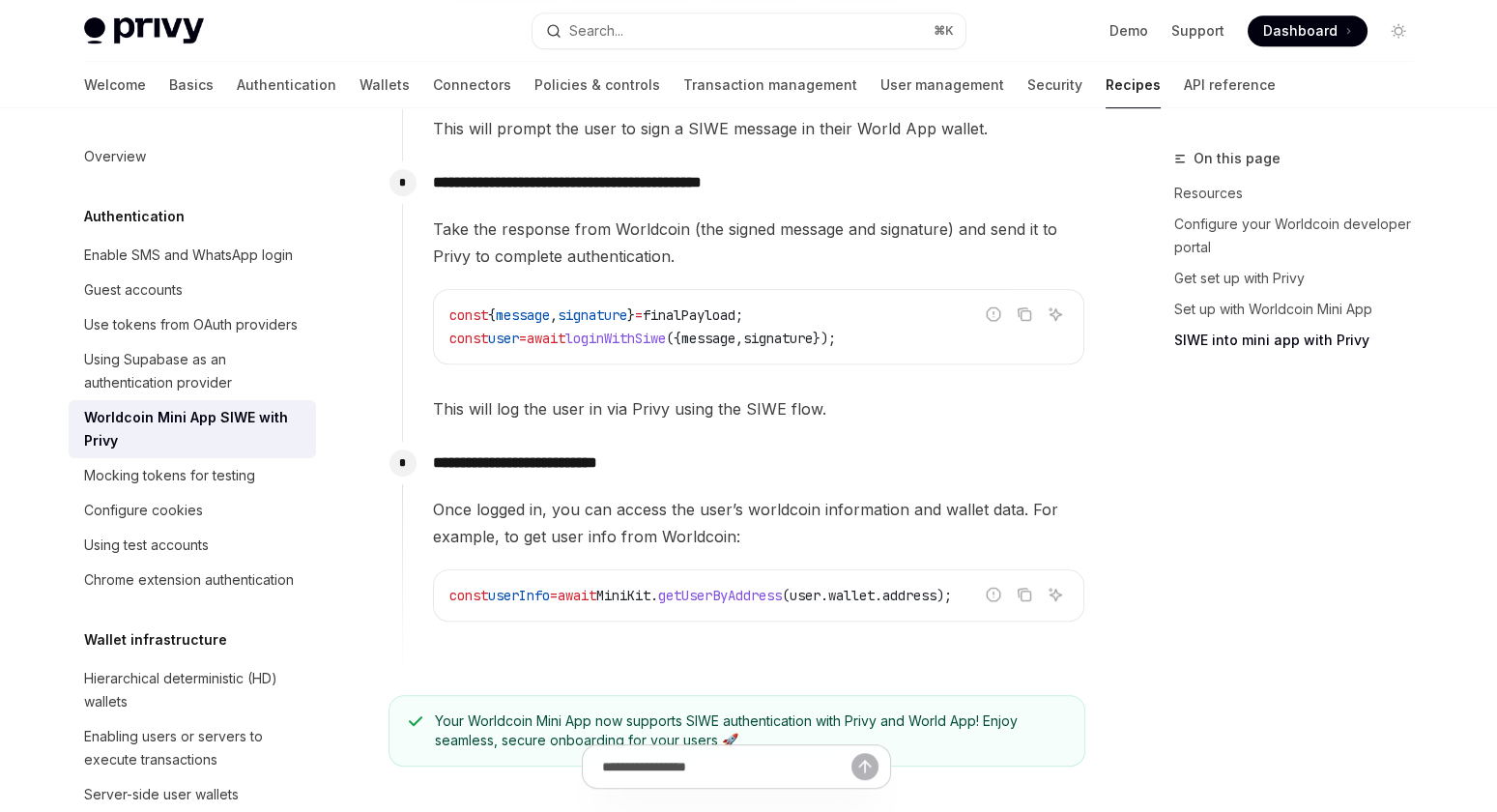
scroll to position [2270, 0]
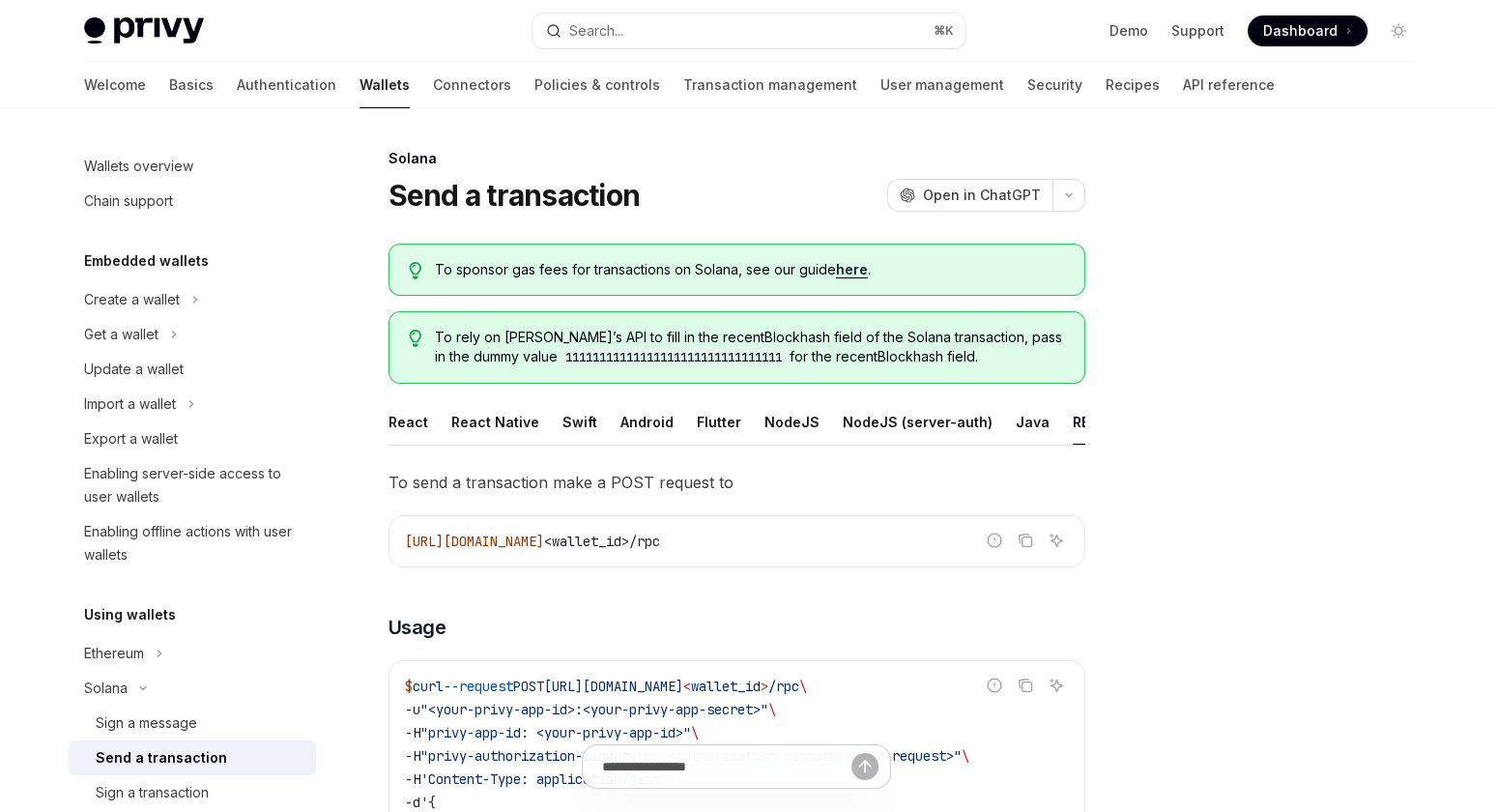
click at [841, 270] on link "here" at bounding box center [851, 269] width 32 height 18
type textarea "*"
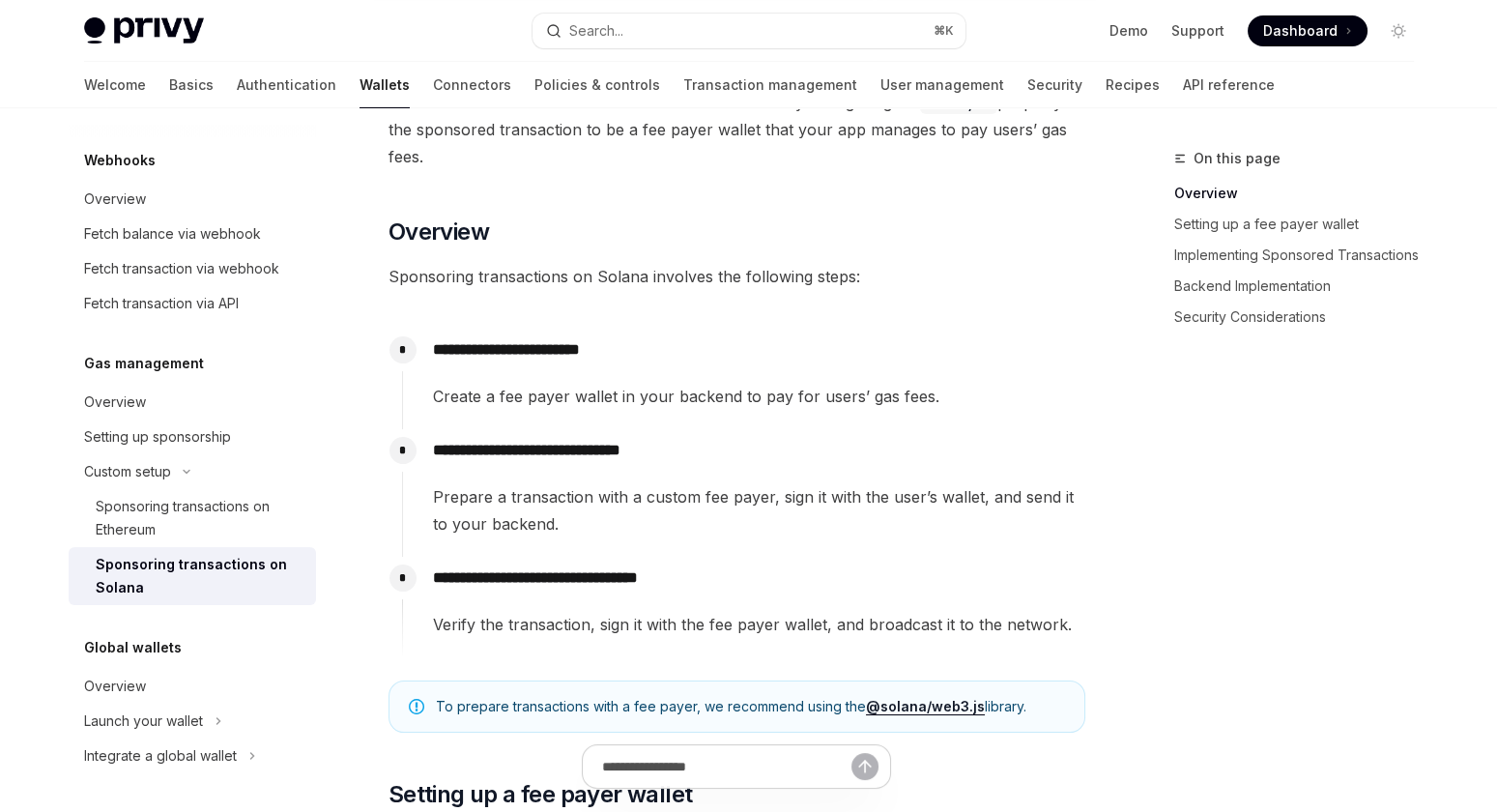
scroll to position [283, 0]
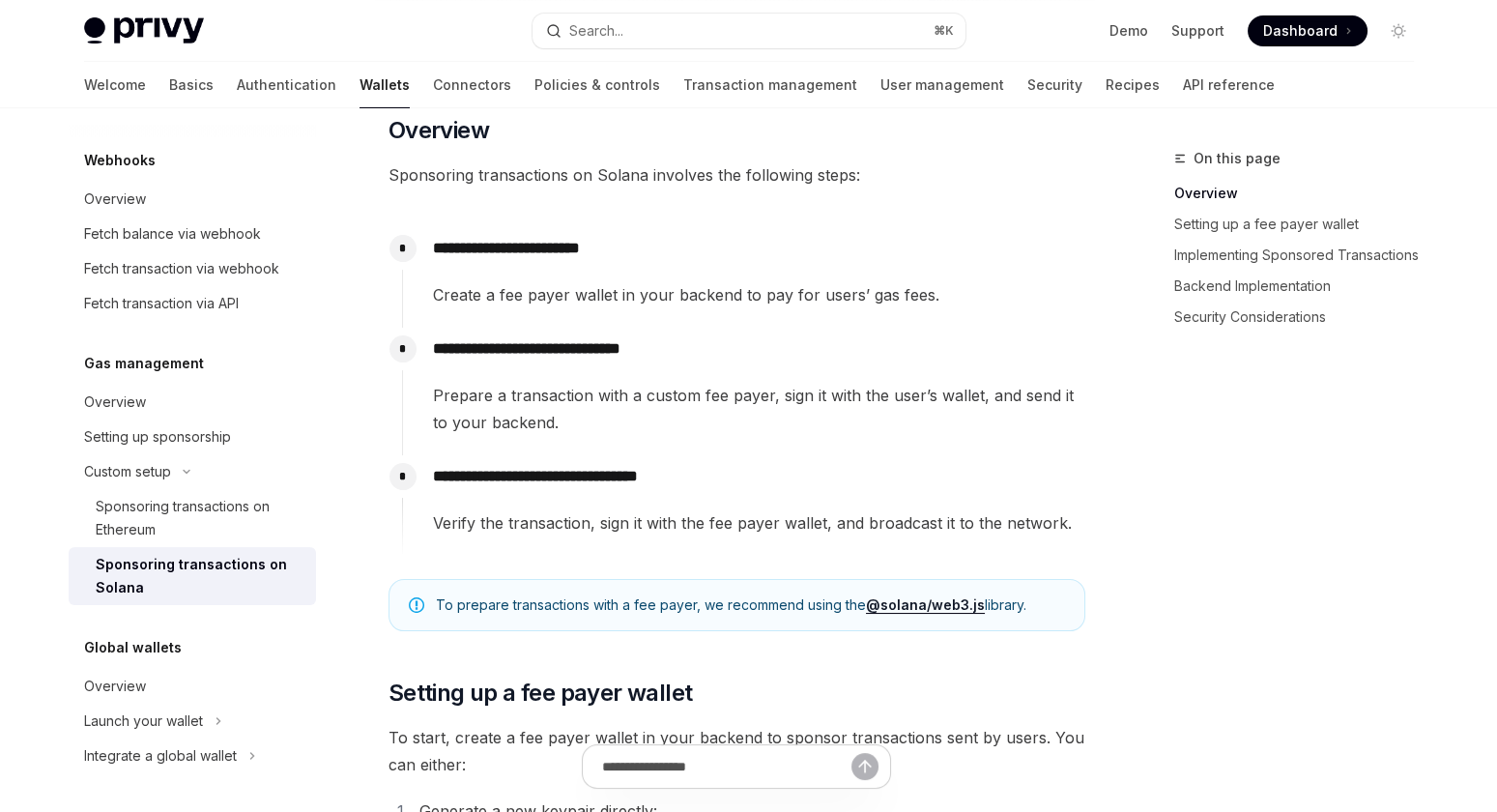
click at [552, 297] on span "Create a fee payer wallet in your backend to pay for users’ gas fees." at bounding box center [758, 295] width 652 height 27
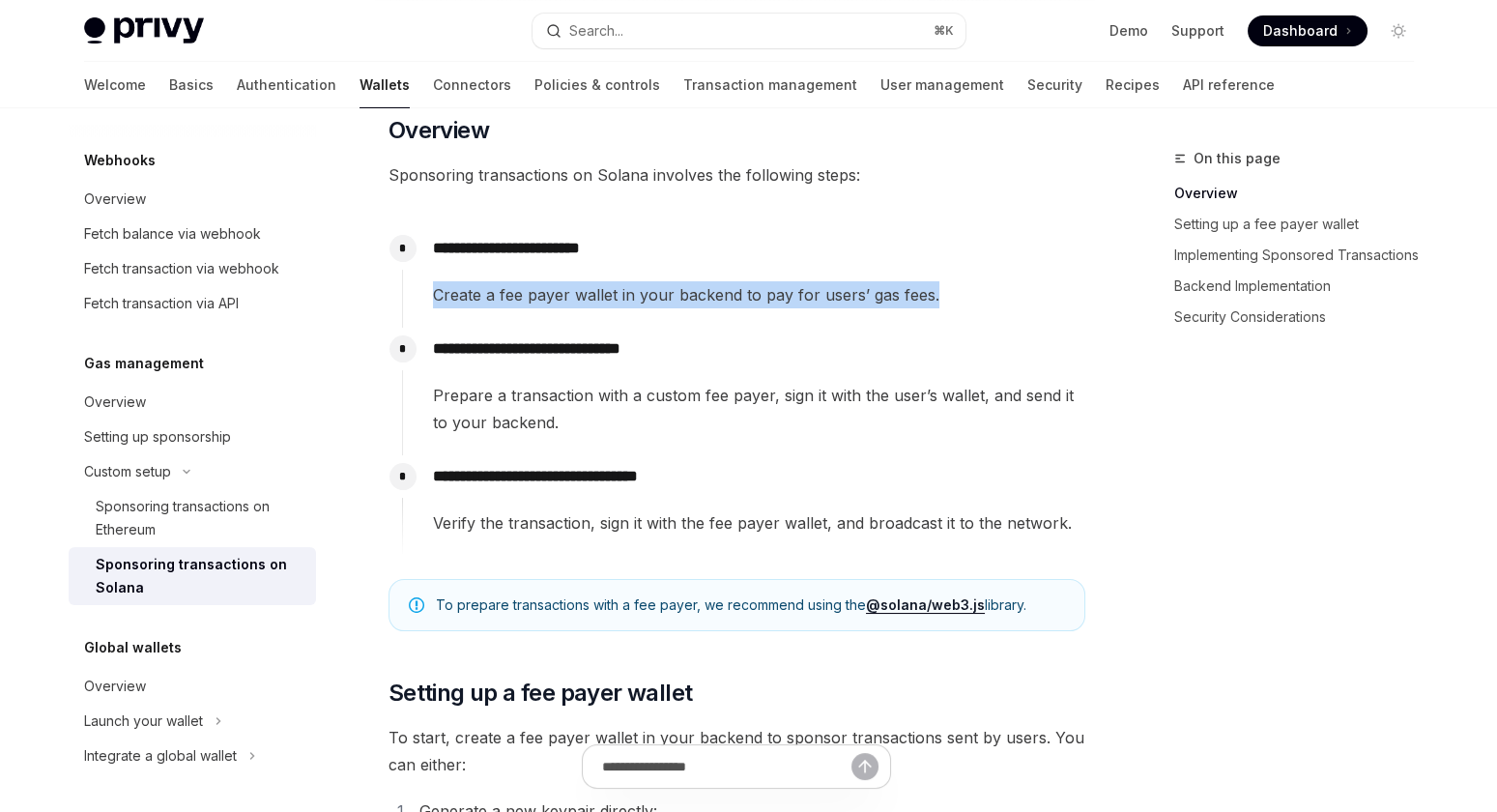
click at [552, 297] on span "Create a fee payer wallet in your backend to pay for users’ gas fees." at bounding box center [758, 295] width 652 height 27
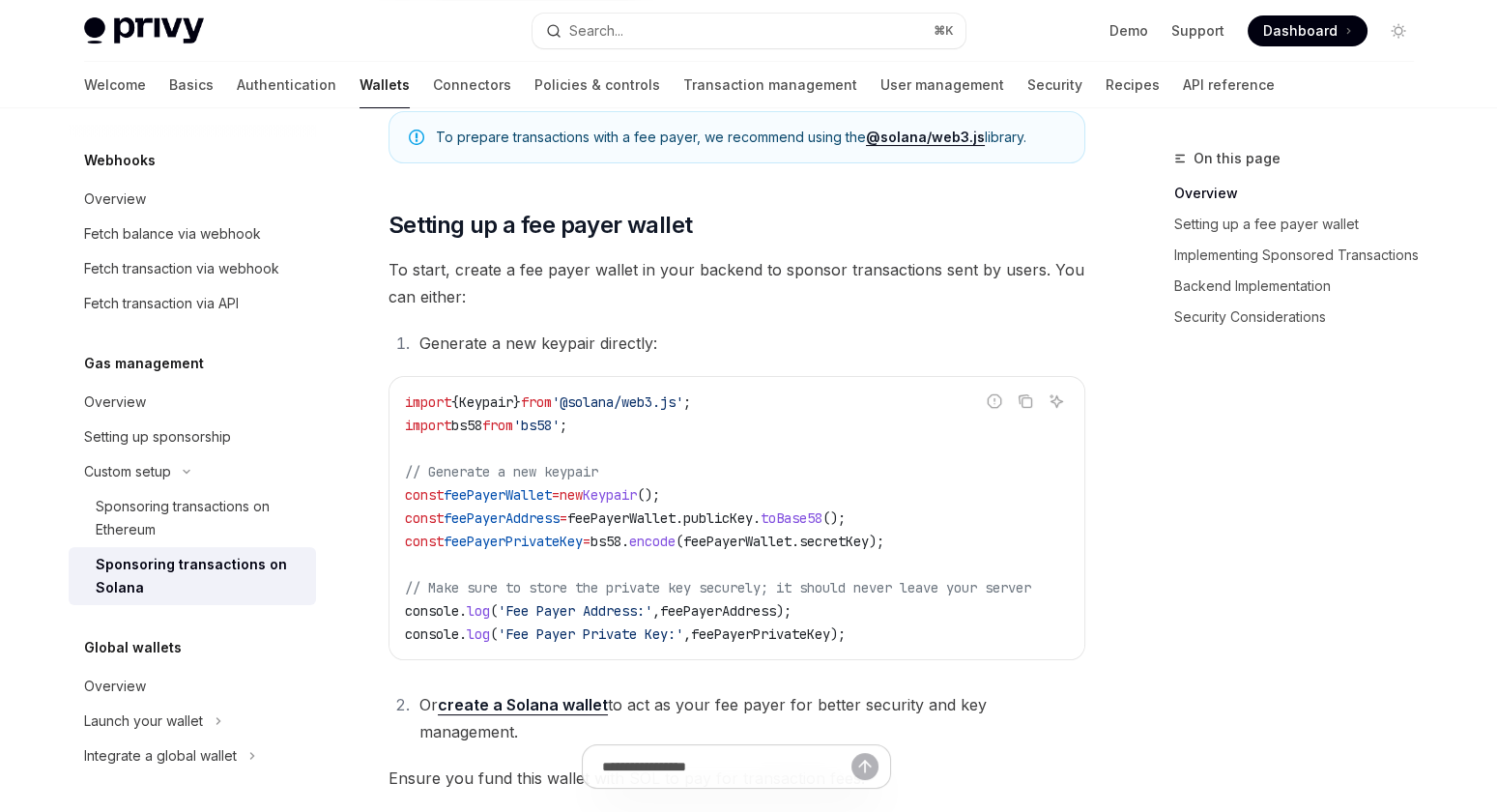
scroll to position [776, 0]
